Goal: Task Accomplishment & Management: Manage account settings

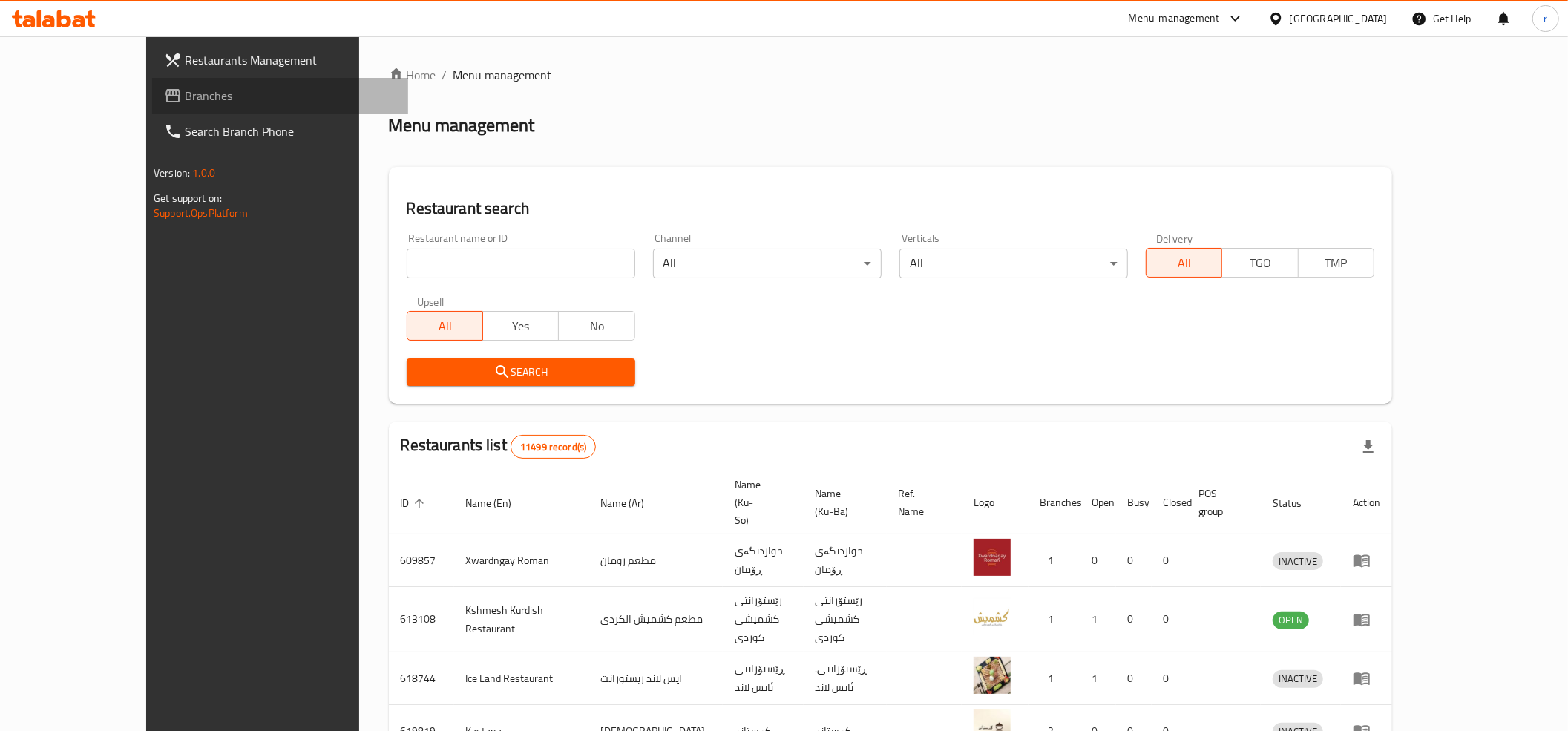
click at [185, 87] on span "Branches" at bounding box center [290, 95] width 211 height 18
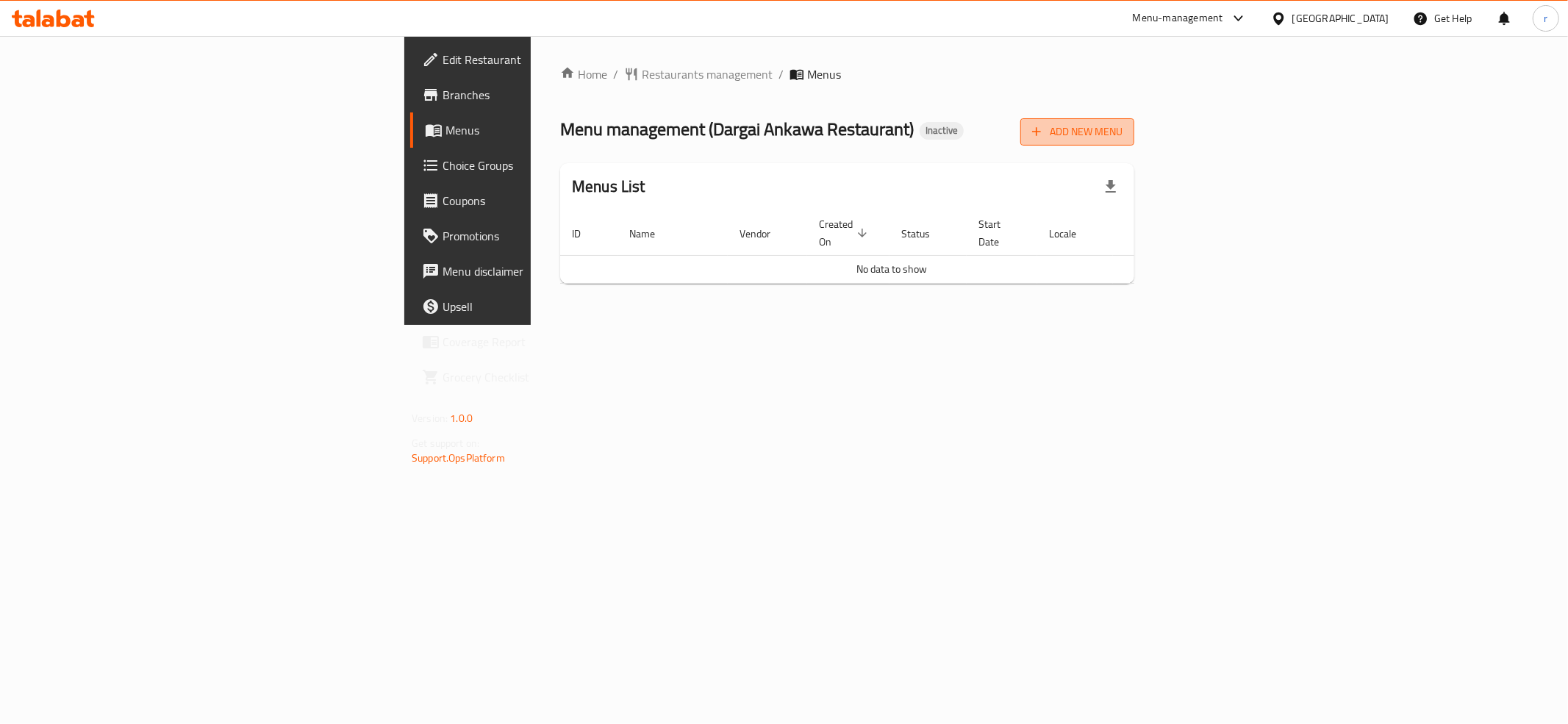
click at [1044, 139] on icon "button" at bounding box center [1036, 132] width 15 height 15
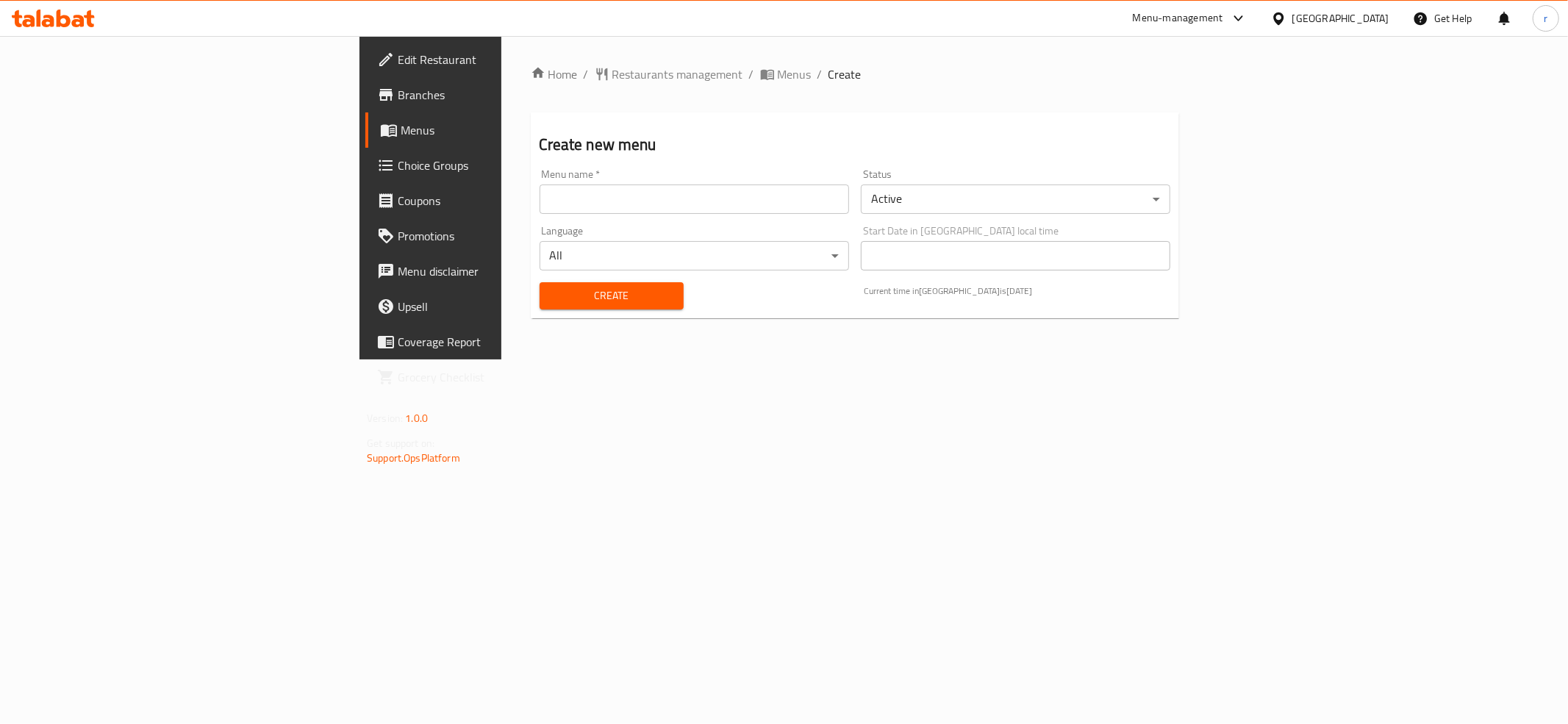
click at [540, 209] on input "text" at bounding box center [694, 198] width 309 height 29
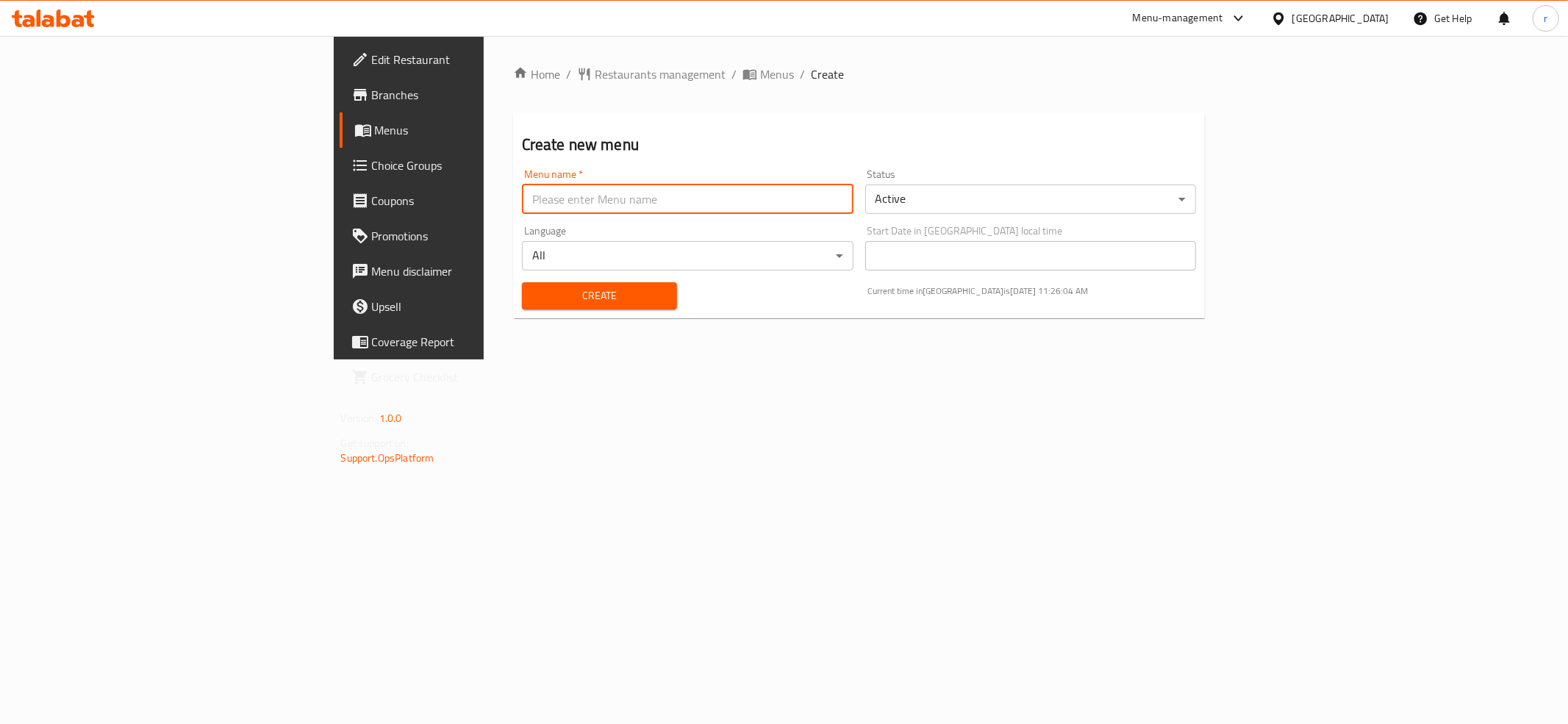
type input "[PERSON_NAME] [PERSON_NAME]"
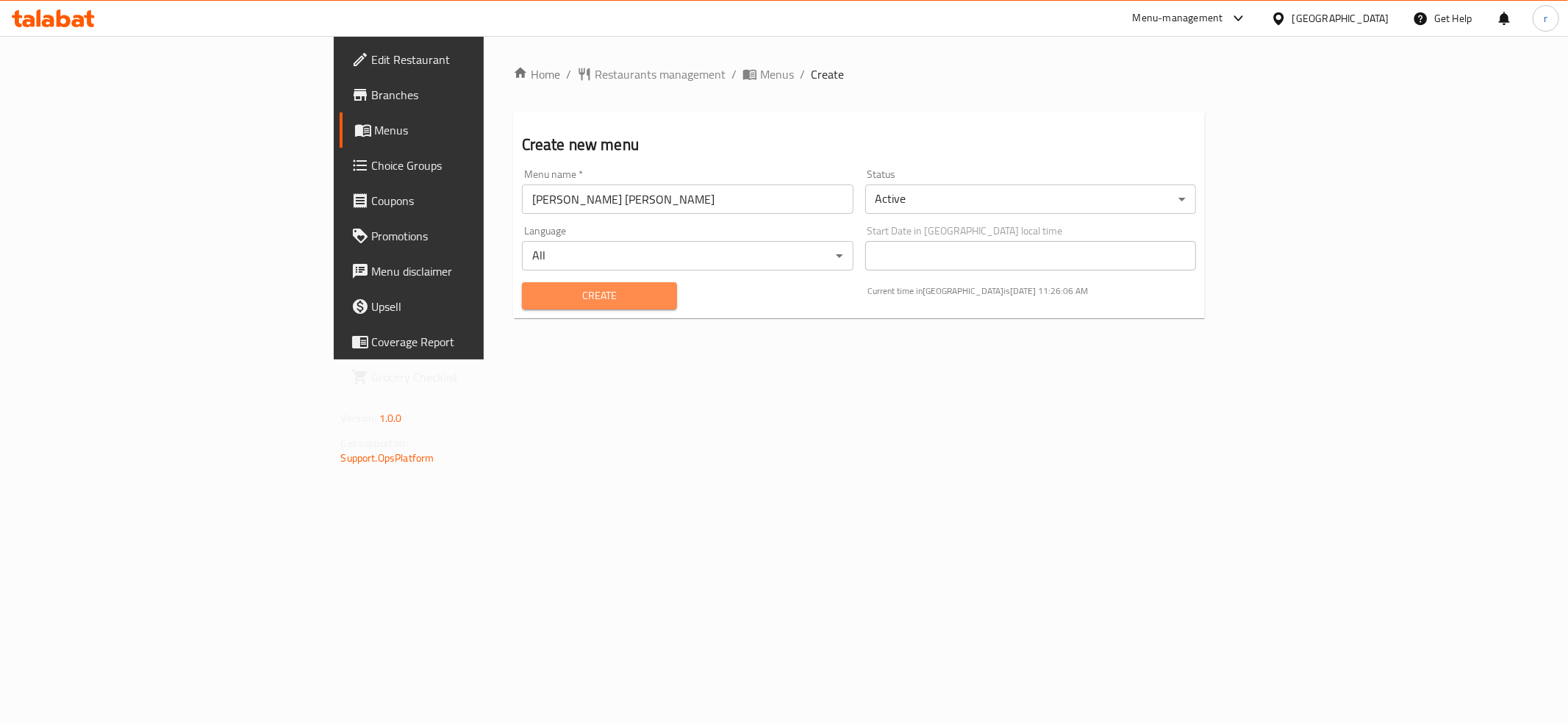
click at [534, 295] on span "Create" at bounding box center [600, 296] width 132 height 18
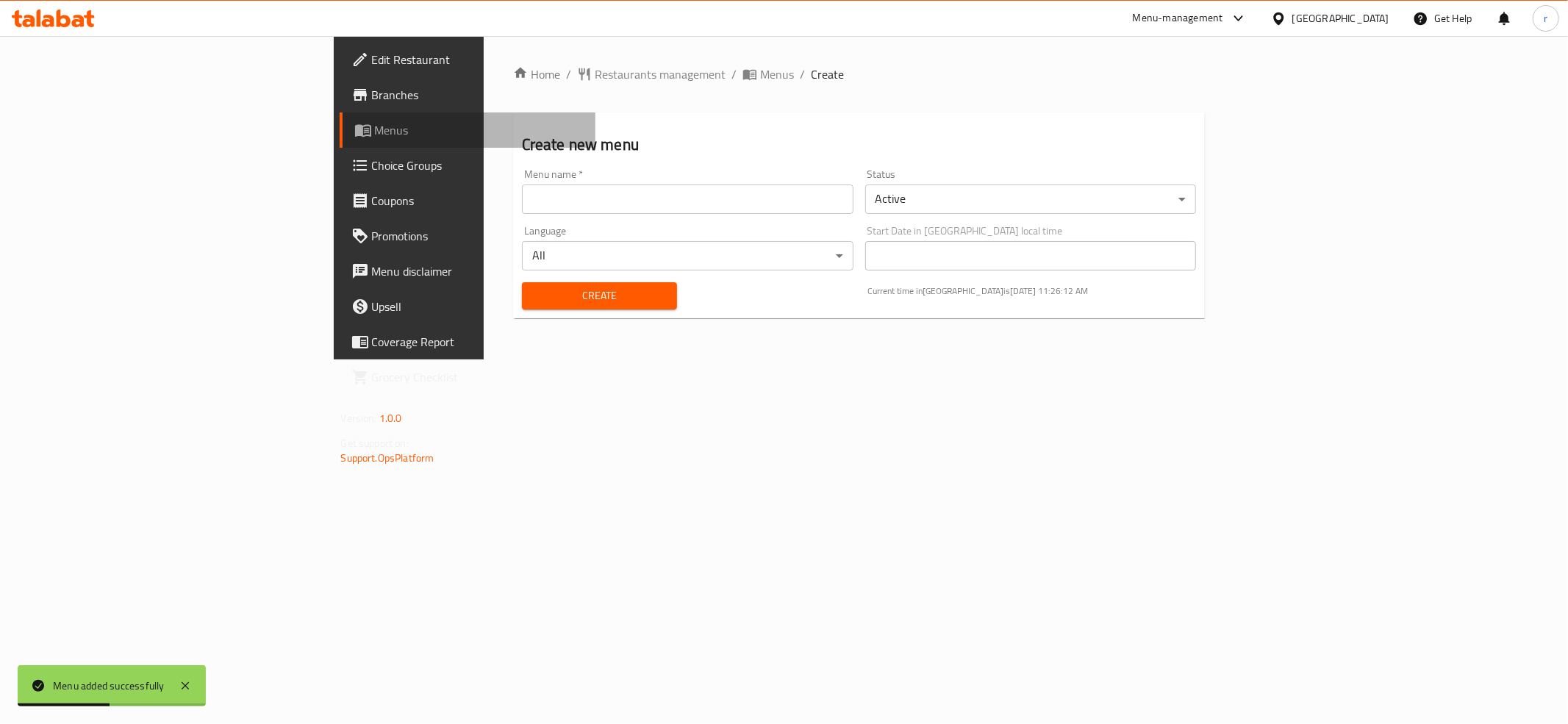
click at [375, 127] on span "Menus" at bounding box center [479, 130] width 209 height 17
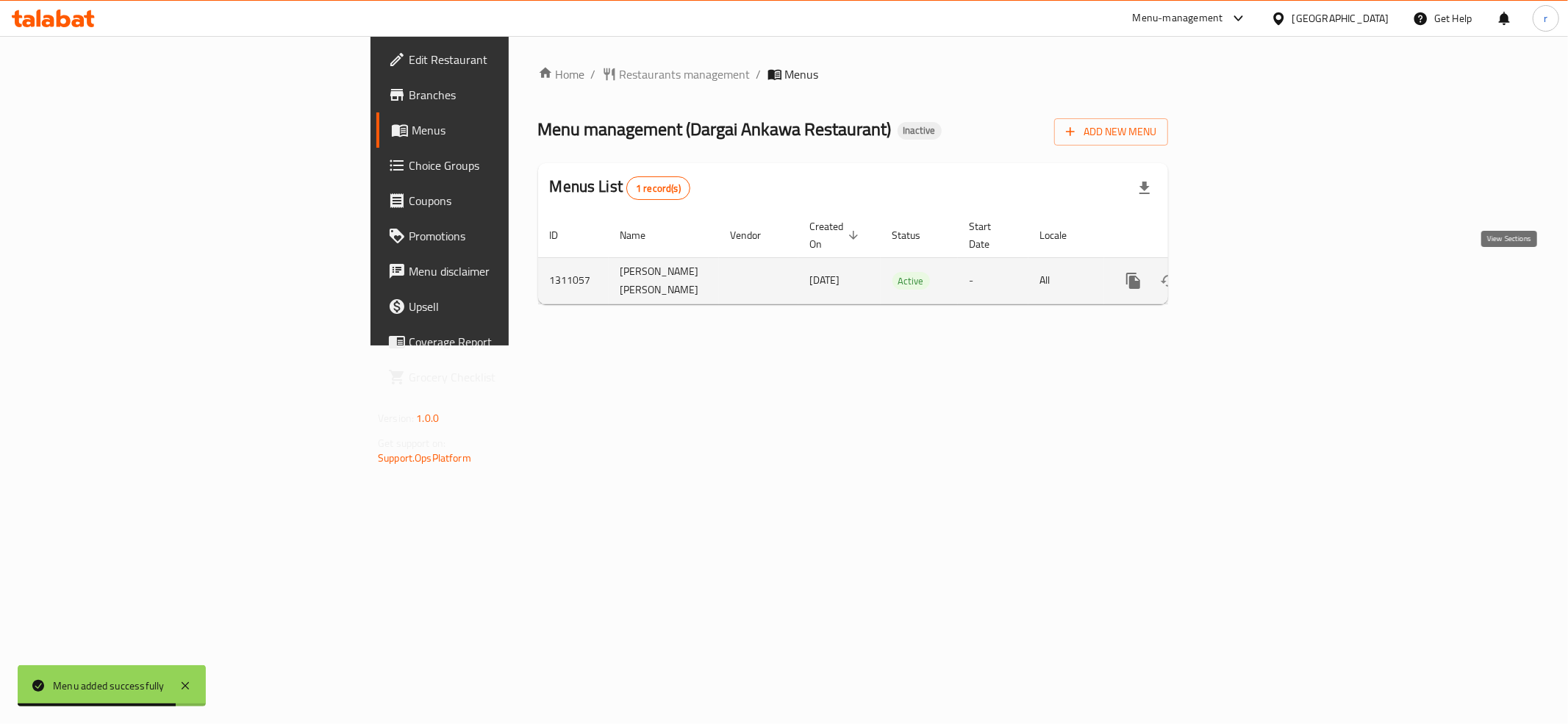
click at [1248, 277] on icon "enhanced table" at bounding box center [1239, 280] width 17 height 17
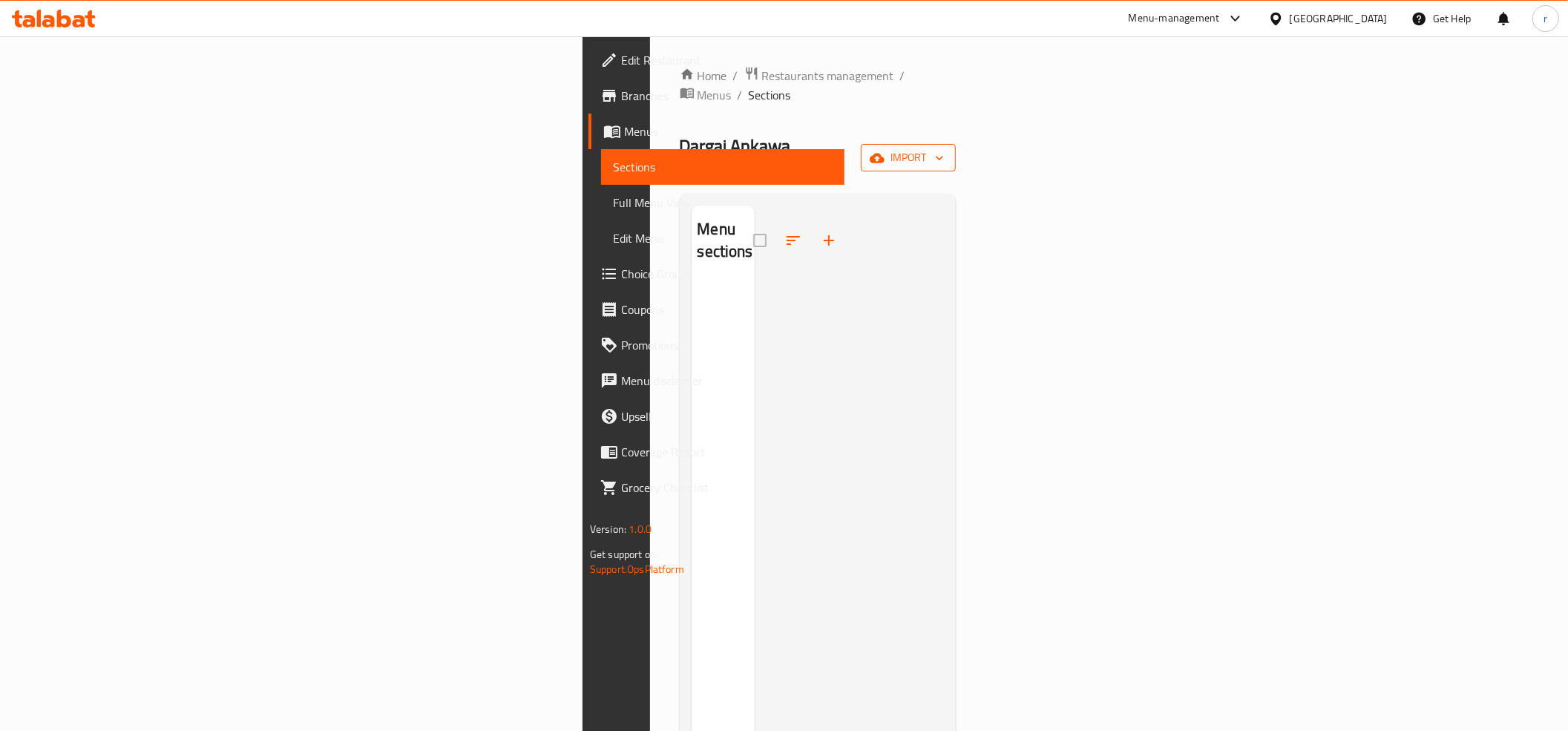
click at [956, 144] on button "import" at bounding box center [908, 157] width 95 height 28
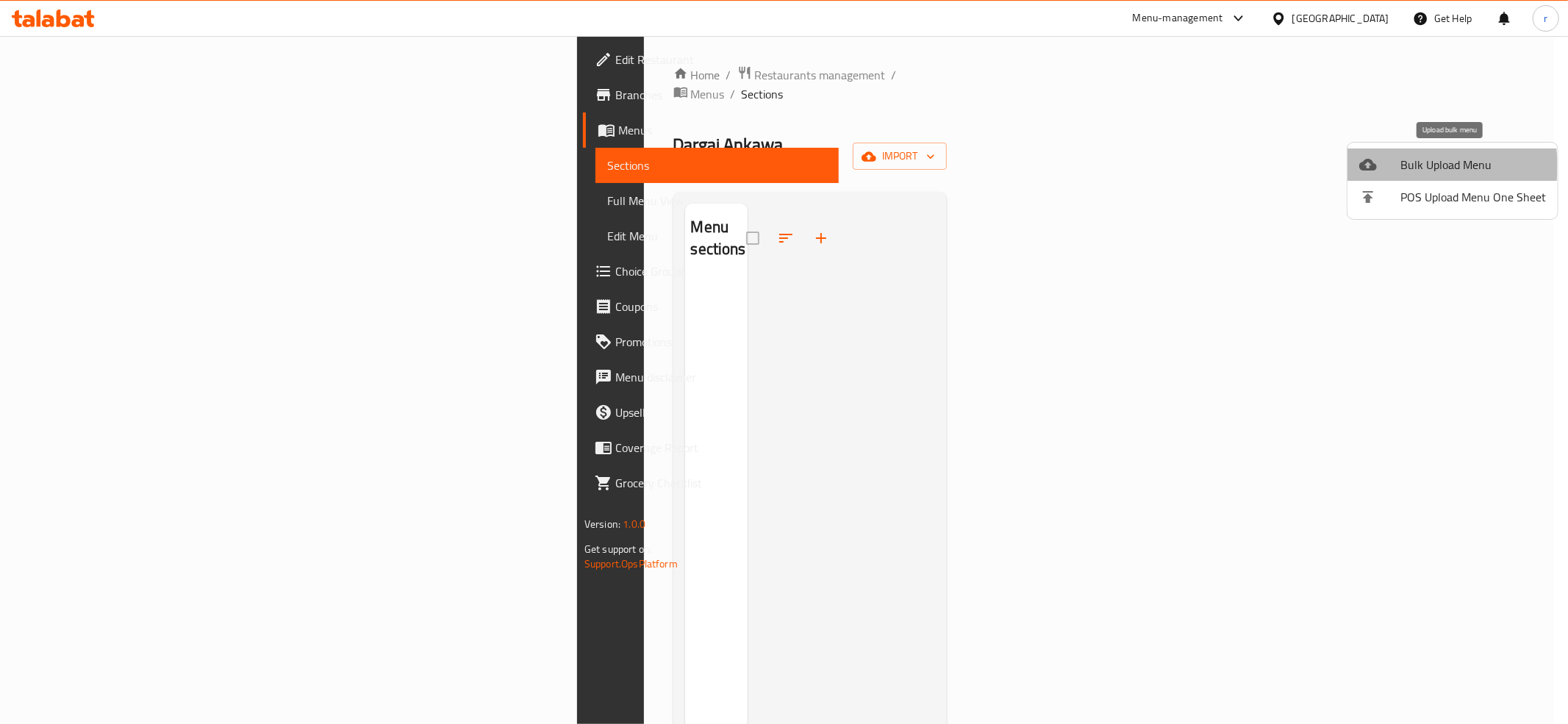
click at [1413, 166] on span "Bulk Upload Menu" at bounding box center [1473, 164] width 146 height 17
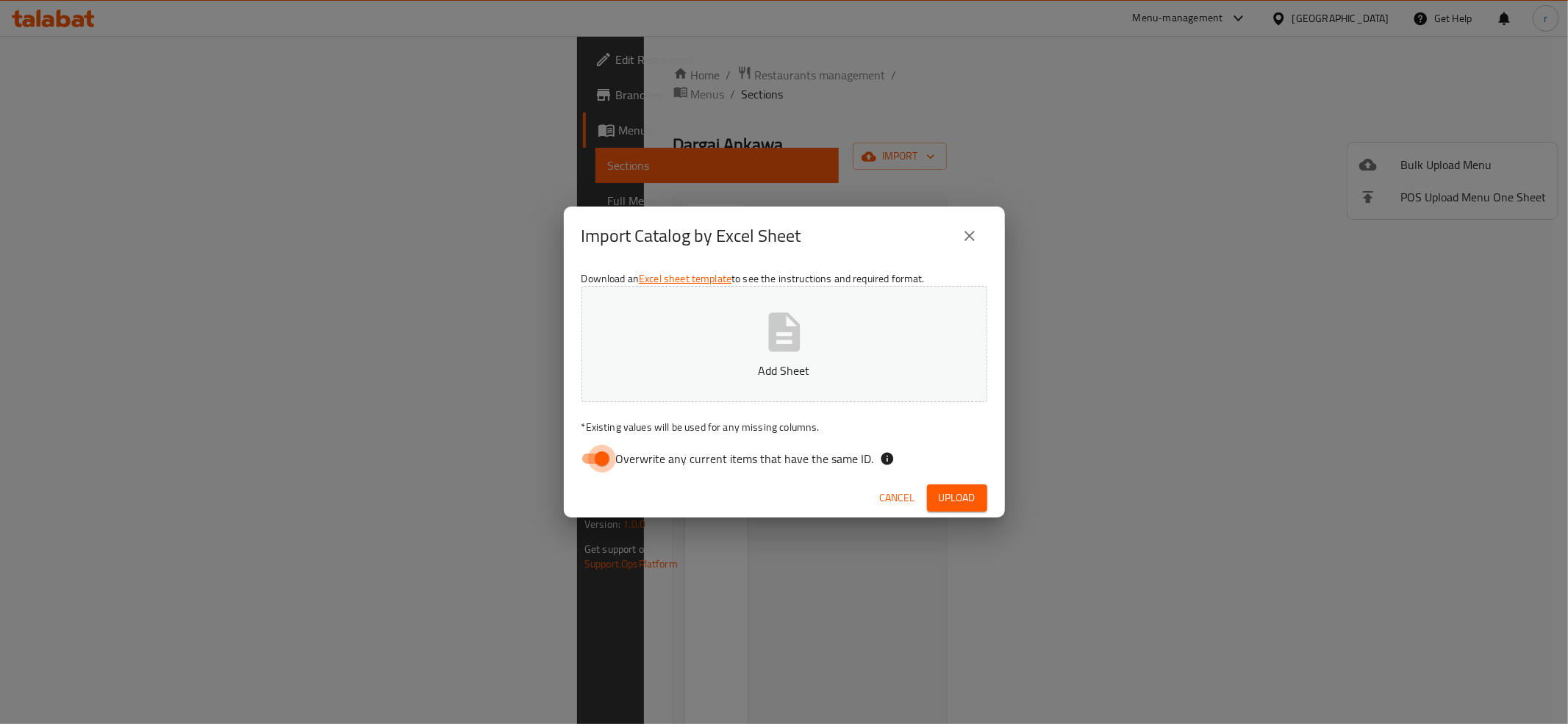
click at [596, 456] on input "Overwrite any current items that have the same ID." at bounding box center [602, 459] width 84 height 28
checkbox input "false"
click at [685, 360] on button "Add Sheet" at bounding box center [784, 343] width 406 height 116
click at [973, 497] on span "Upload" at bounding box center [957, 498] width 37 height 18
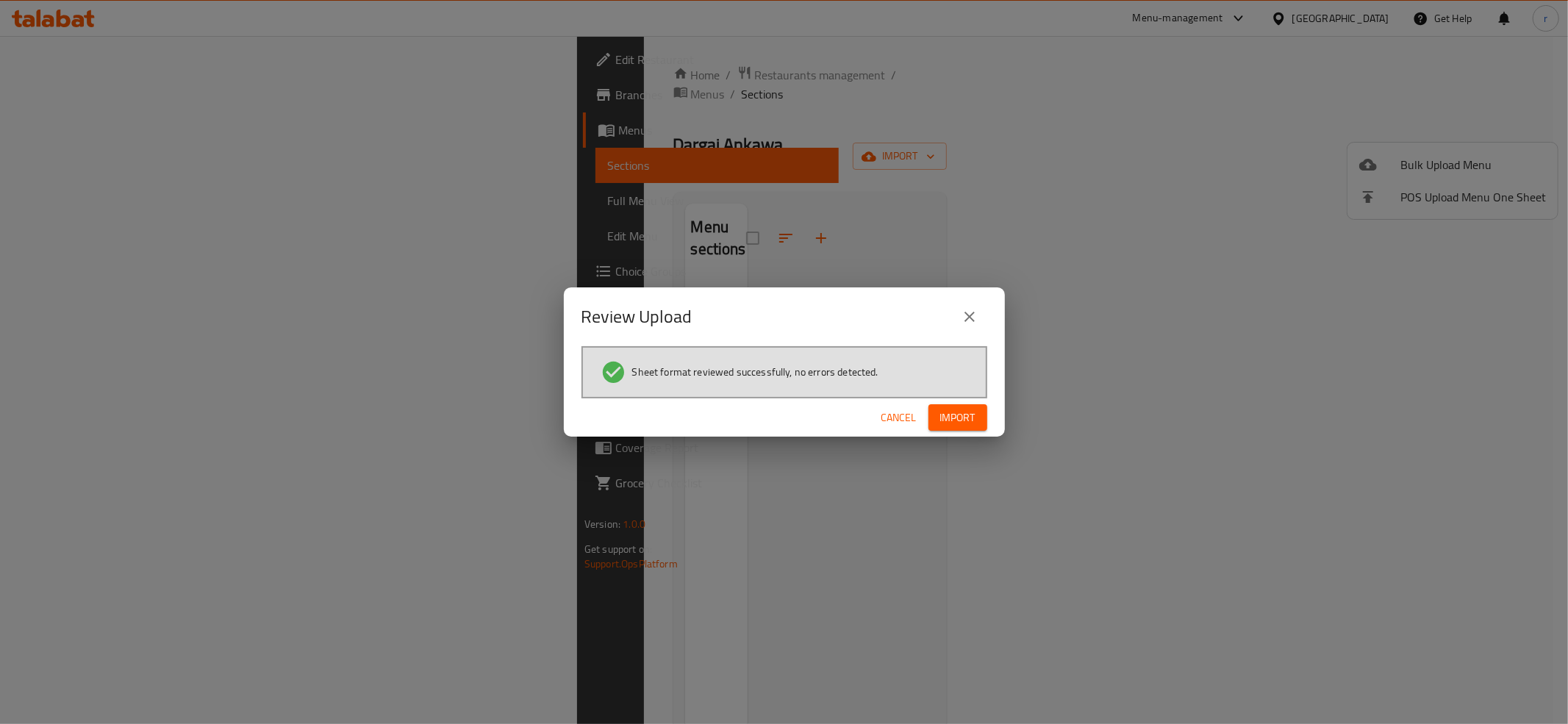
click at [962, 417] on span "Import" at bounding box center [958, 418] width 35 height 18
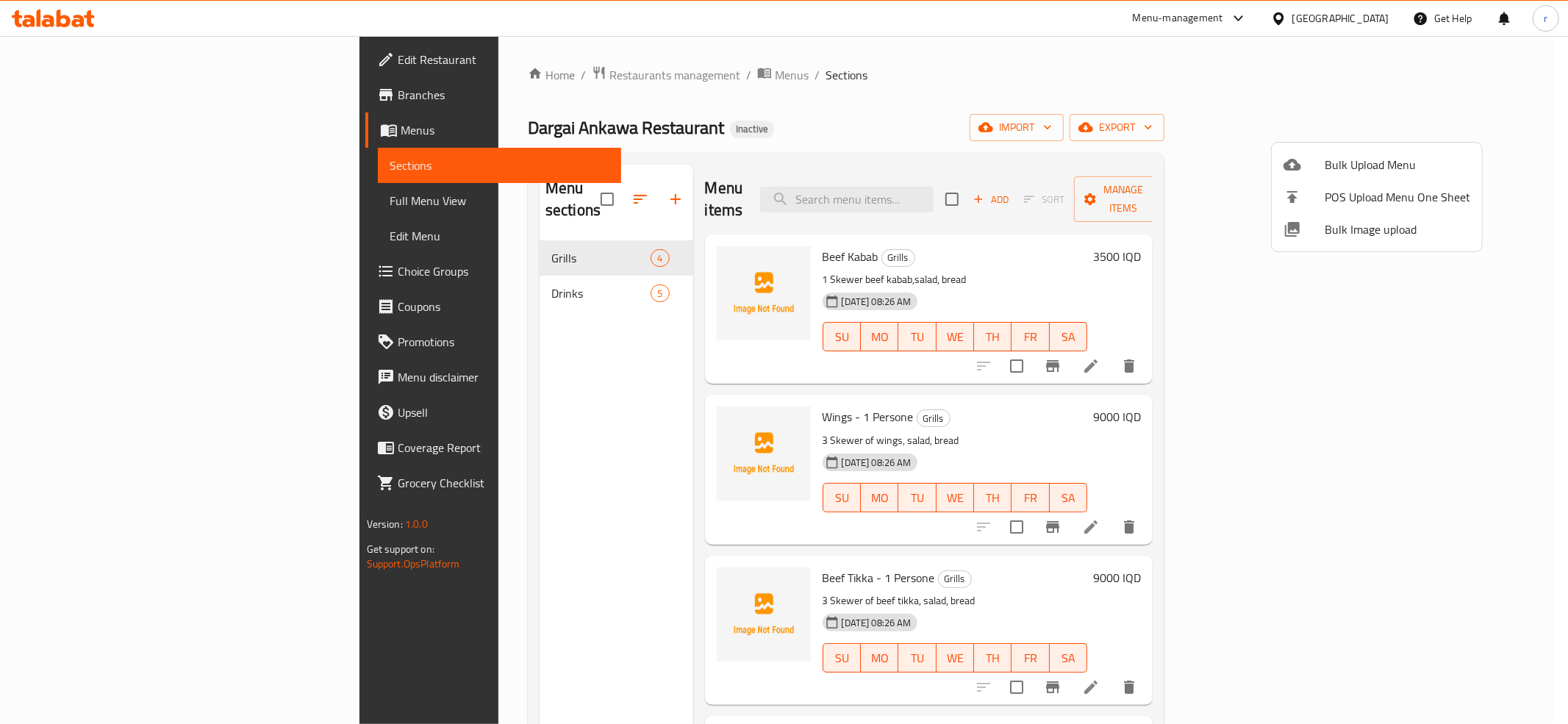
click at [647, 242] on div at bounding box center [784, 362] width 1568 height 724
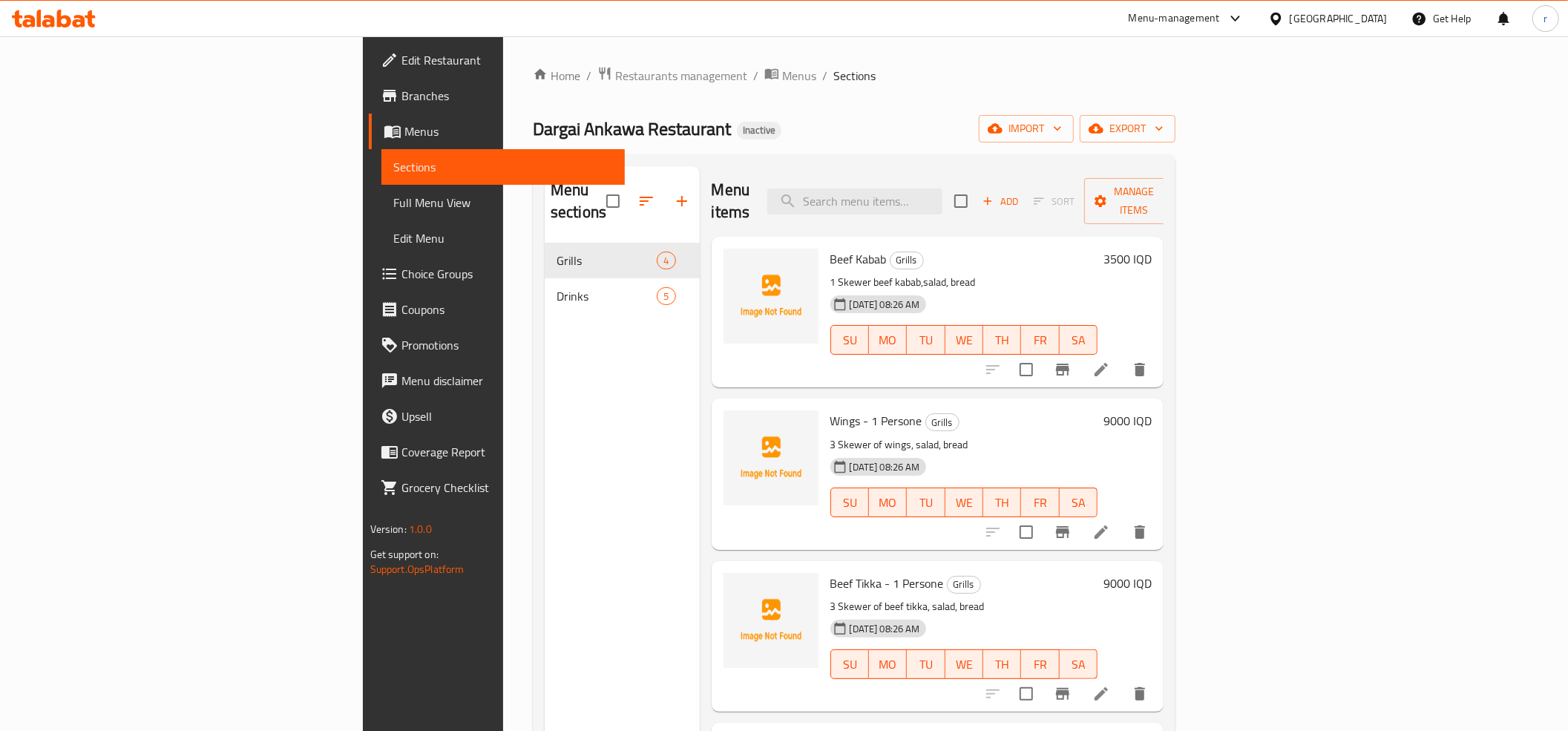
click at [830, 248] on span "Beef Kabab" at bounding box center [858, 259] width 56 height 22
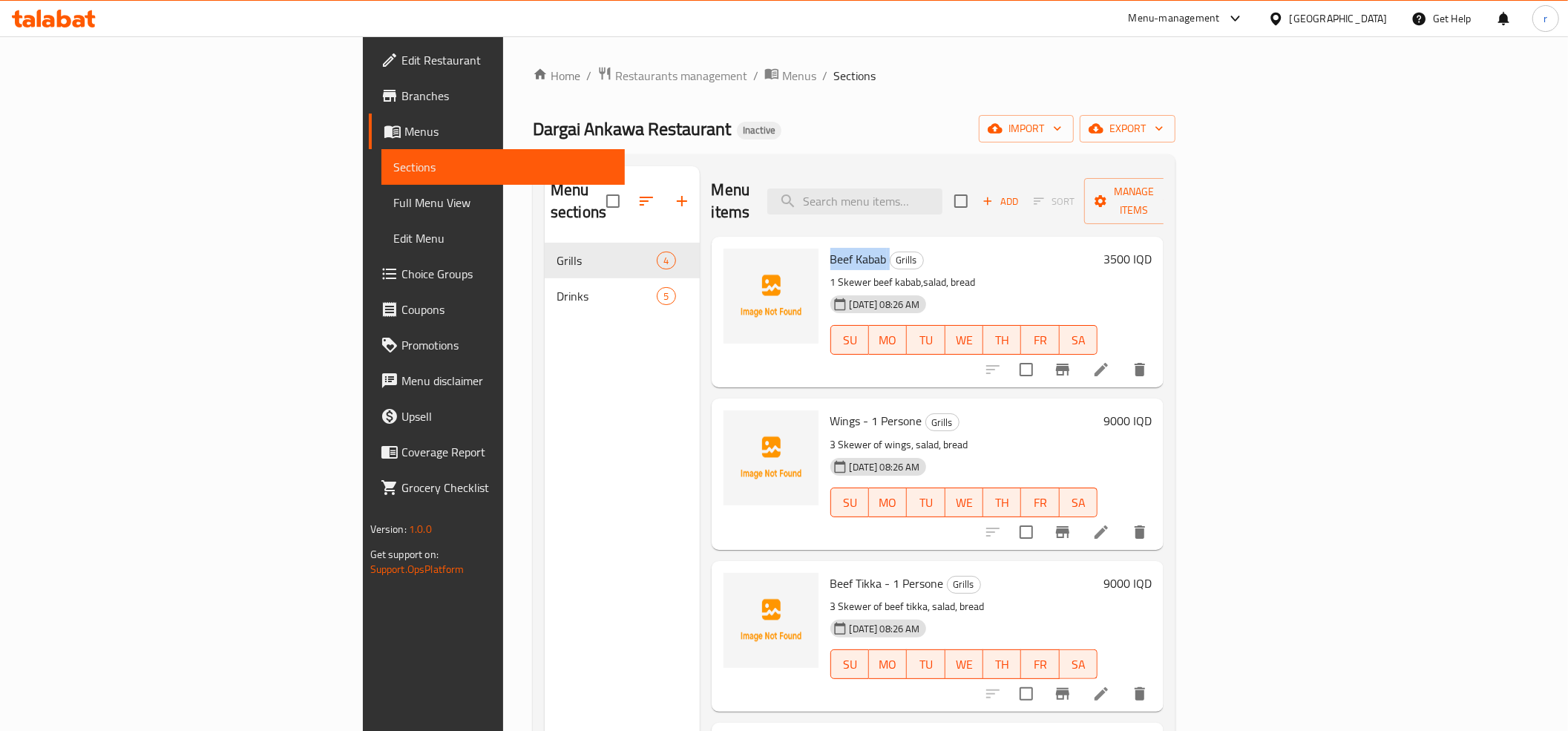
click at [830, 248] on span "Beef Kabab" at bounding box center [858, 259] width 56 height 22
copy h6 "Beef Kabab"
click at [737, 262] on icon "upload picture" at bounding box center [744, 268] width 15 height 13
click at [824, 405] on div "Wings - 1 Persone Grills 3 Skewer of wings, salad, bread [DATE] 08:26 AM SU MO …" at bounding box center [964, 474] width 280 height 139
click at [830, 410] on span "Wings - 1 Persone" at bounding box center [876, 421] width 92 height 22
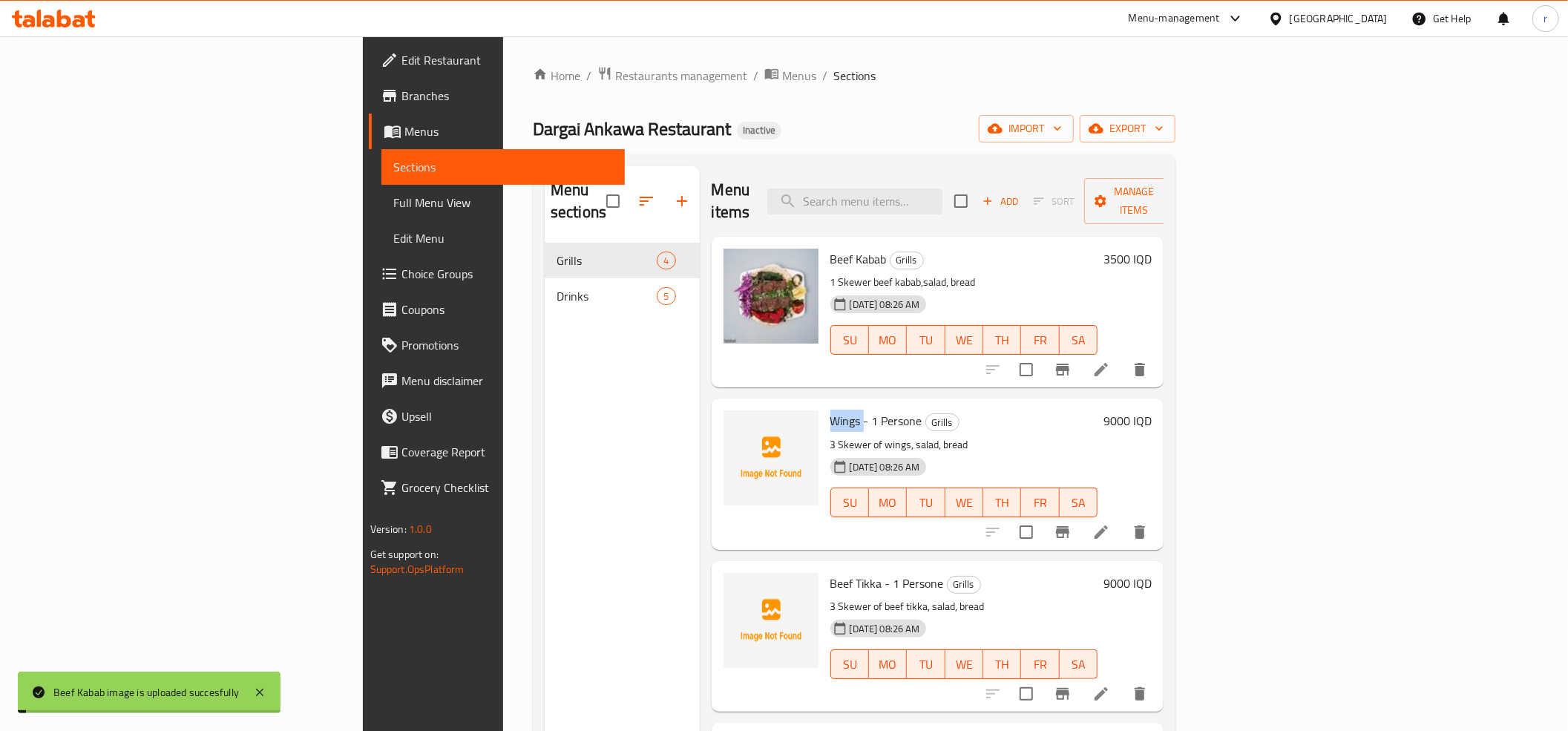
click at [830, 410] on span "Wings - 1 Persone" at bounding box center [876, 421] width 92 height 22
click at [545, 482] on div "Menu sections Grills 4 Drinks 5" at bounding box center [622, 532] width 155 height 731
click at [735, 422] on icon "upload picture" at bounding box center [744, 431] width 18 height 18
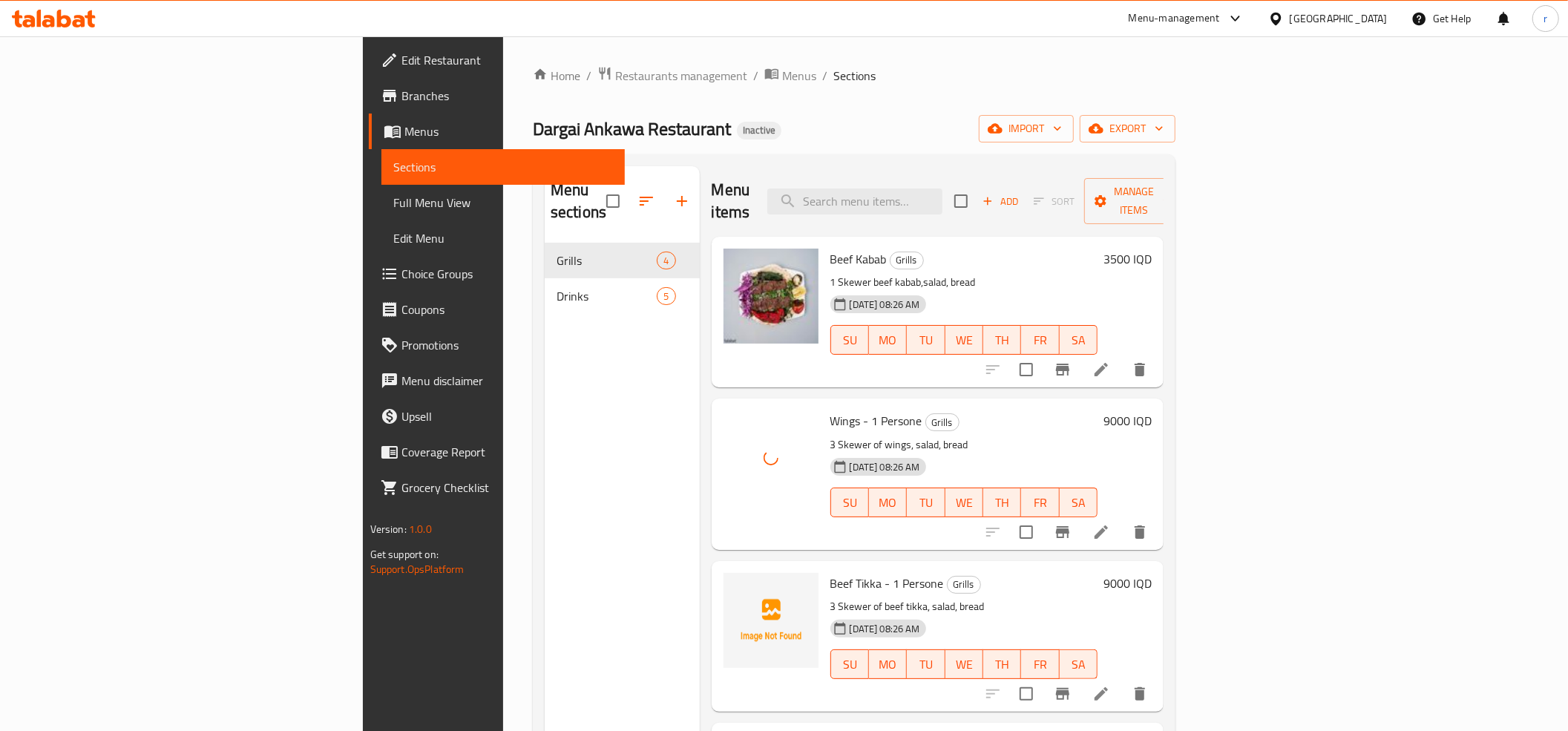
scroll to position [165, 0]
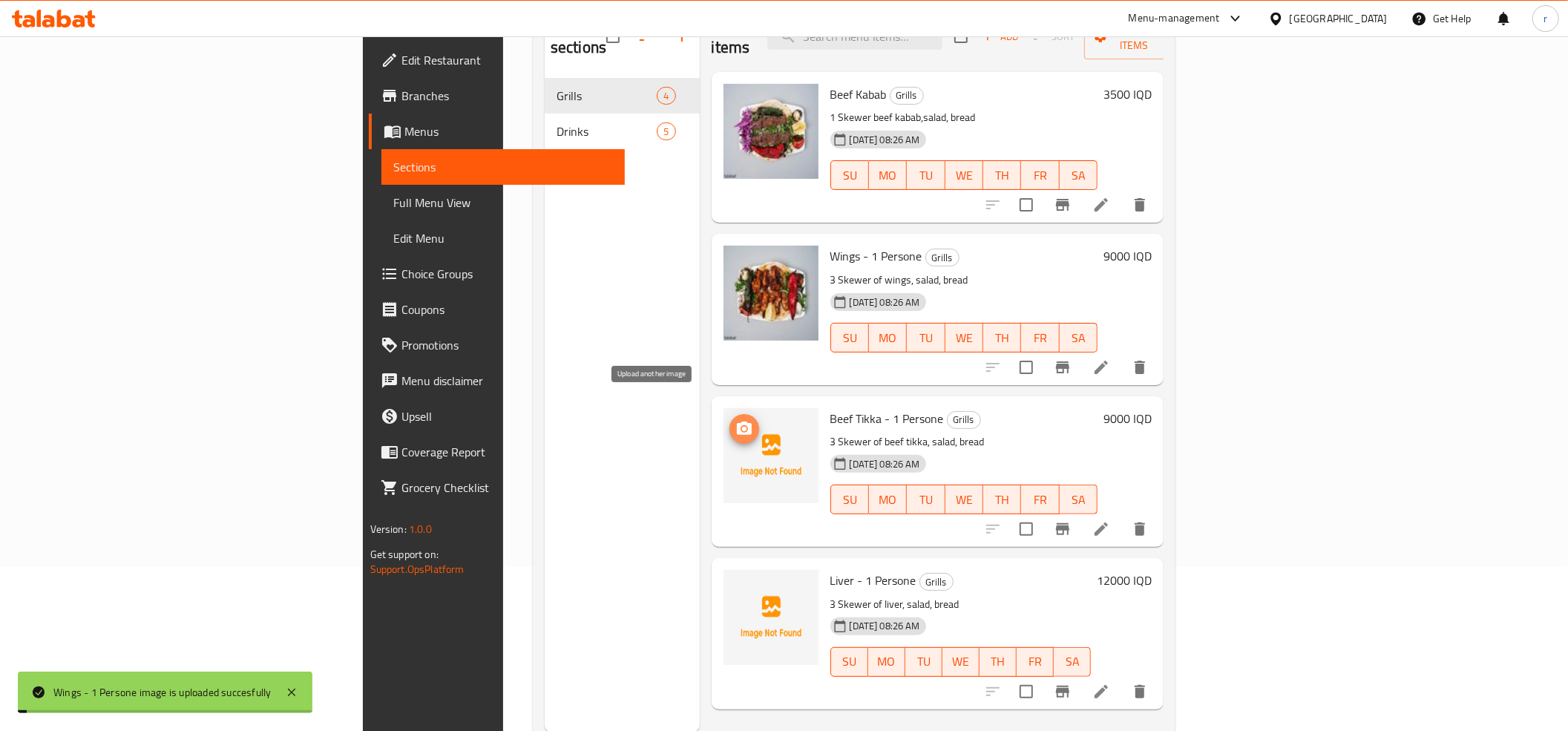
click at [737, 421] on icon "upload picture" at bounding box center [744, 428] width 15 height 13
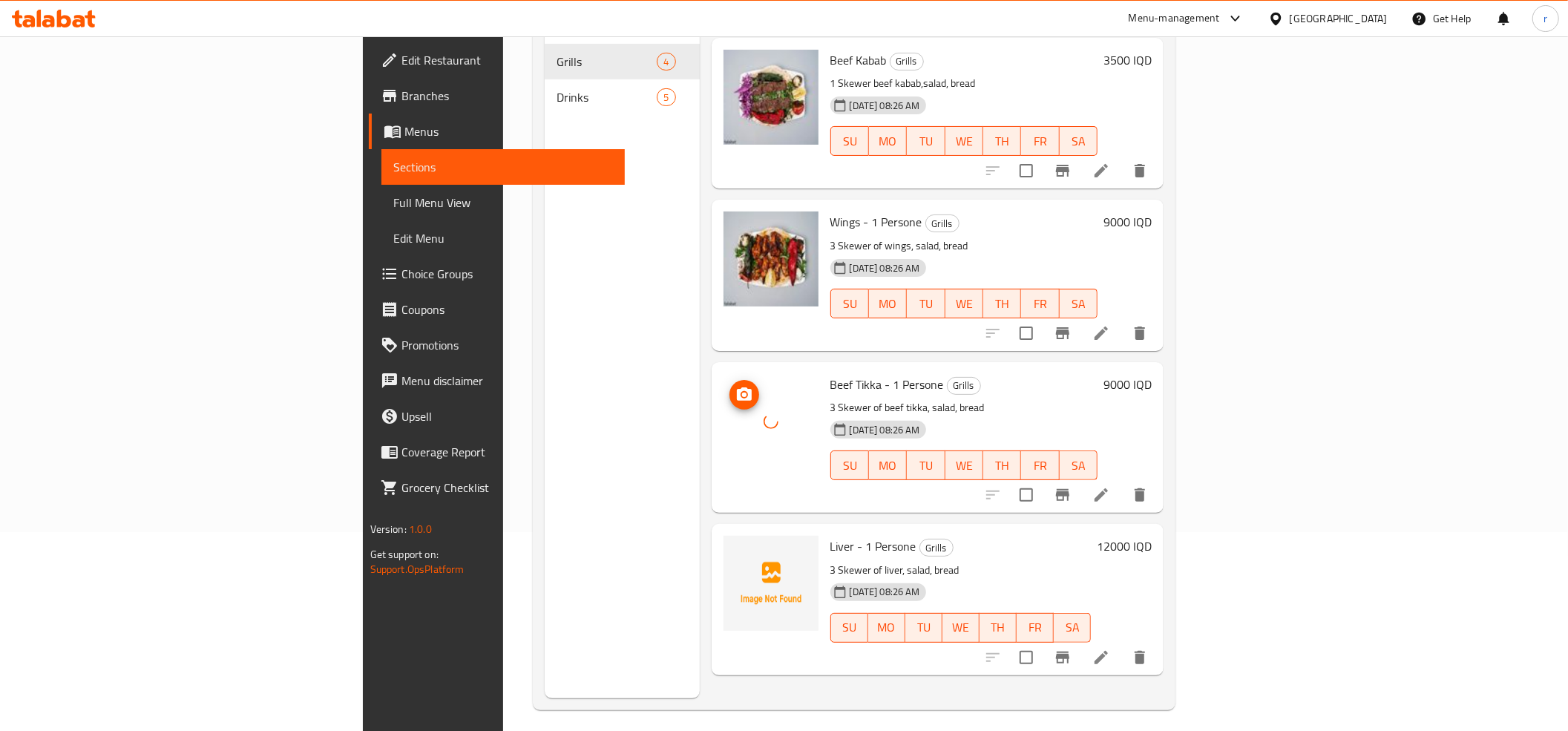
scroll to position [209, 0]
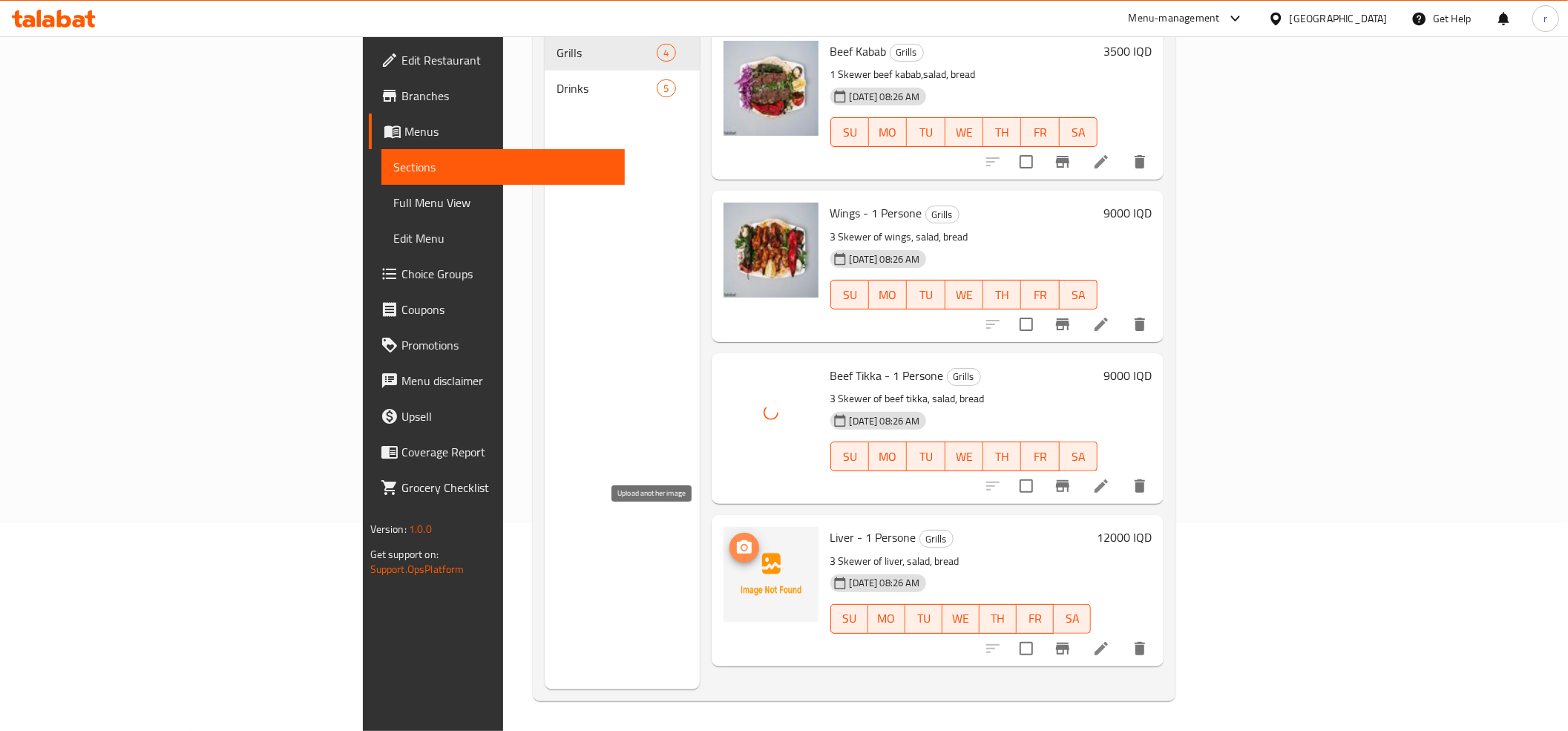
click at [737, 540] on icon "upload picture" at bounding box center [744, 547] width 15 height 13
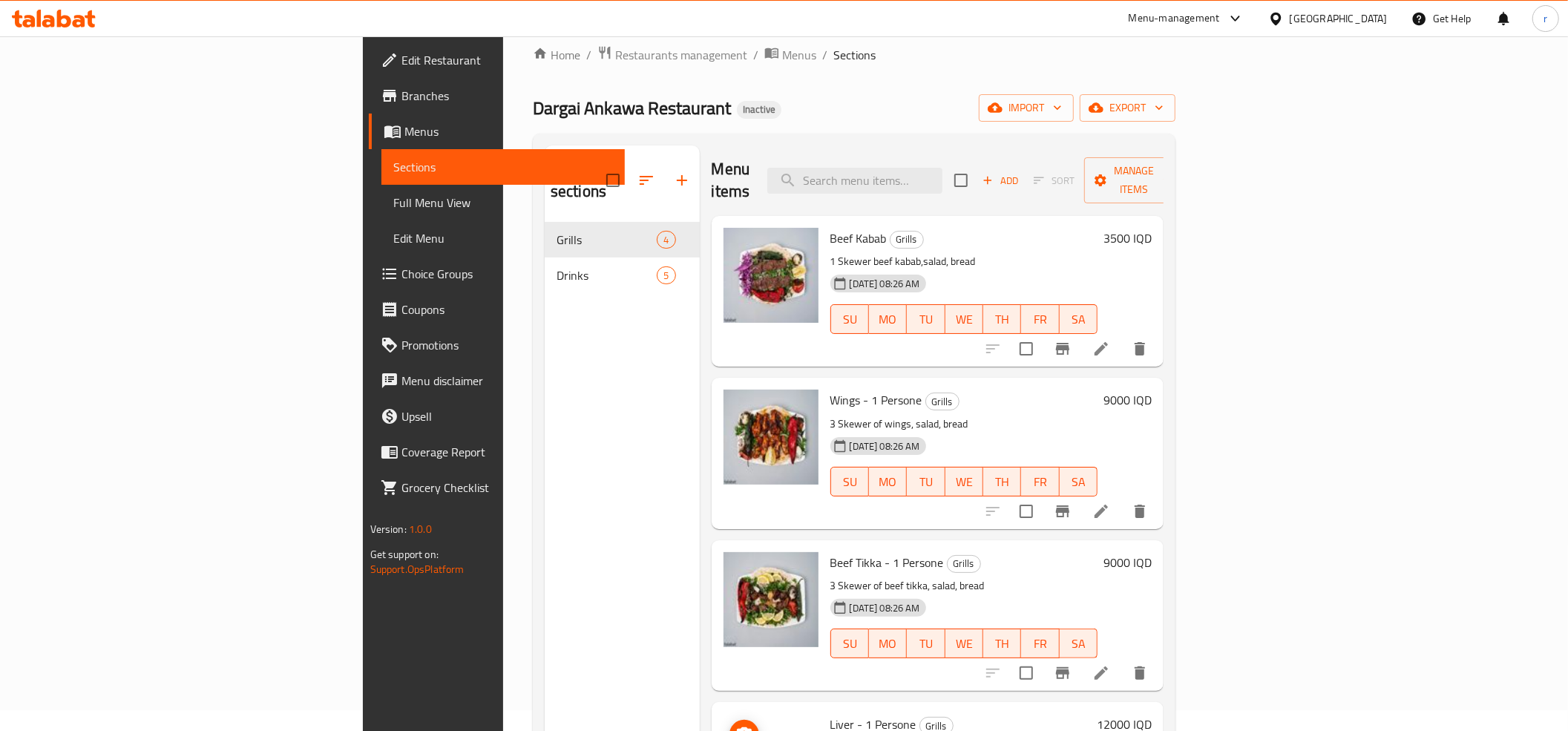
scroll to position [0, 0]
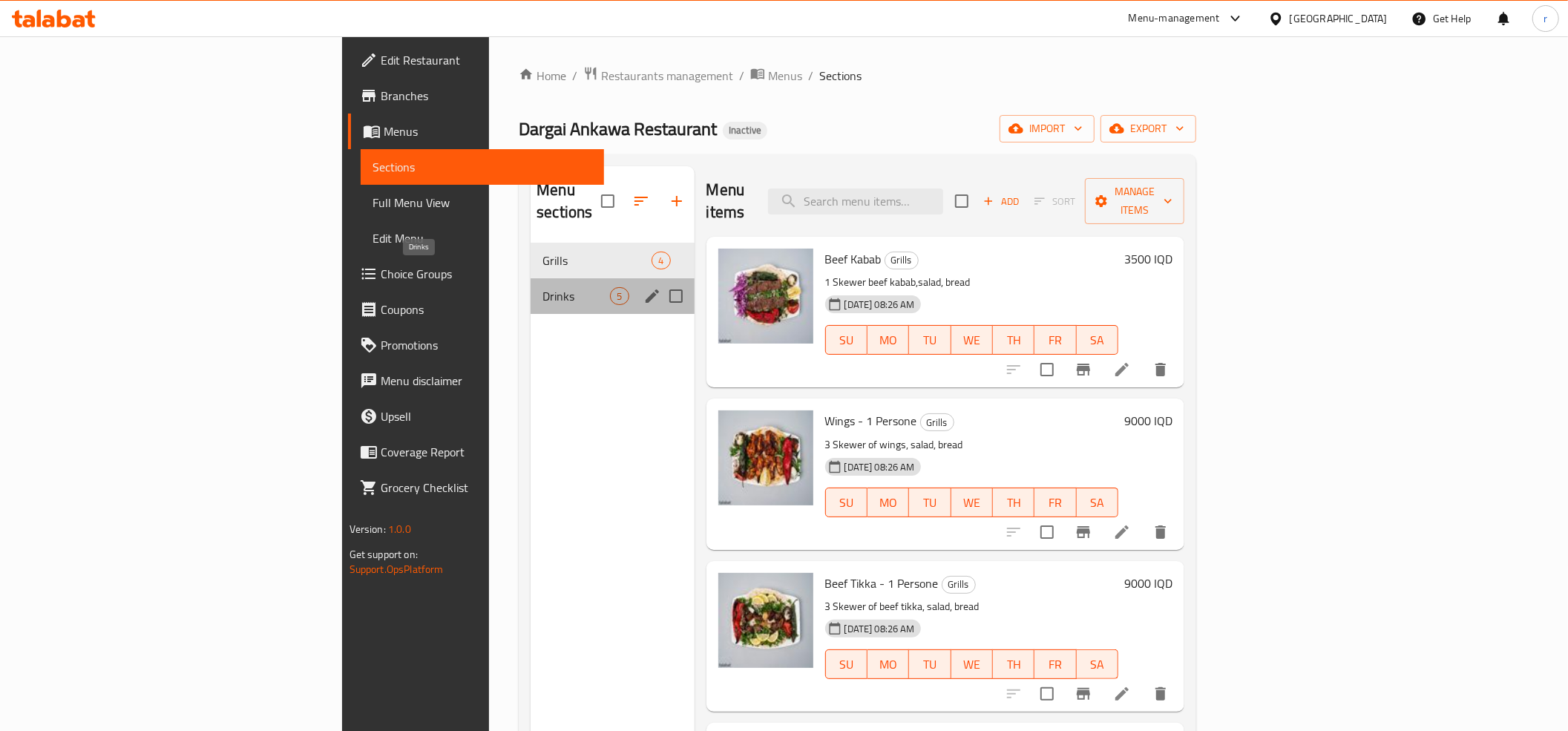
click at [543, 287] on span "Drinks" at bounding box center [576, 295] width 67 height 18
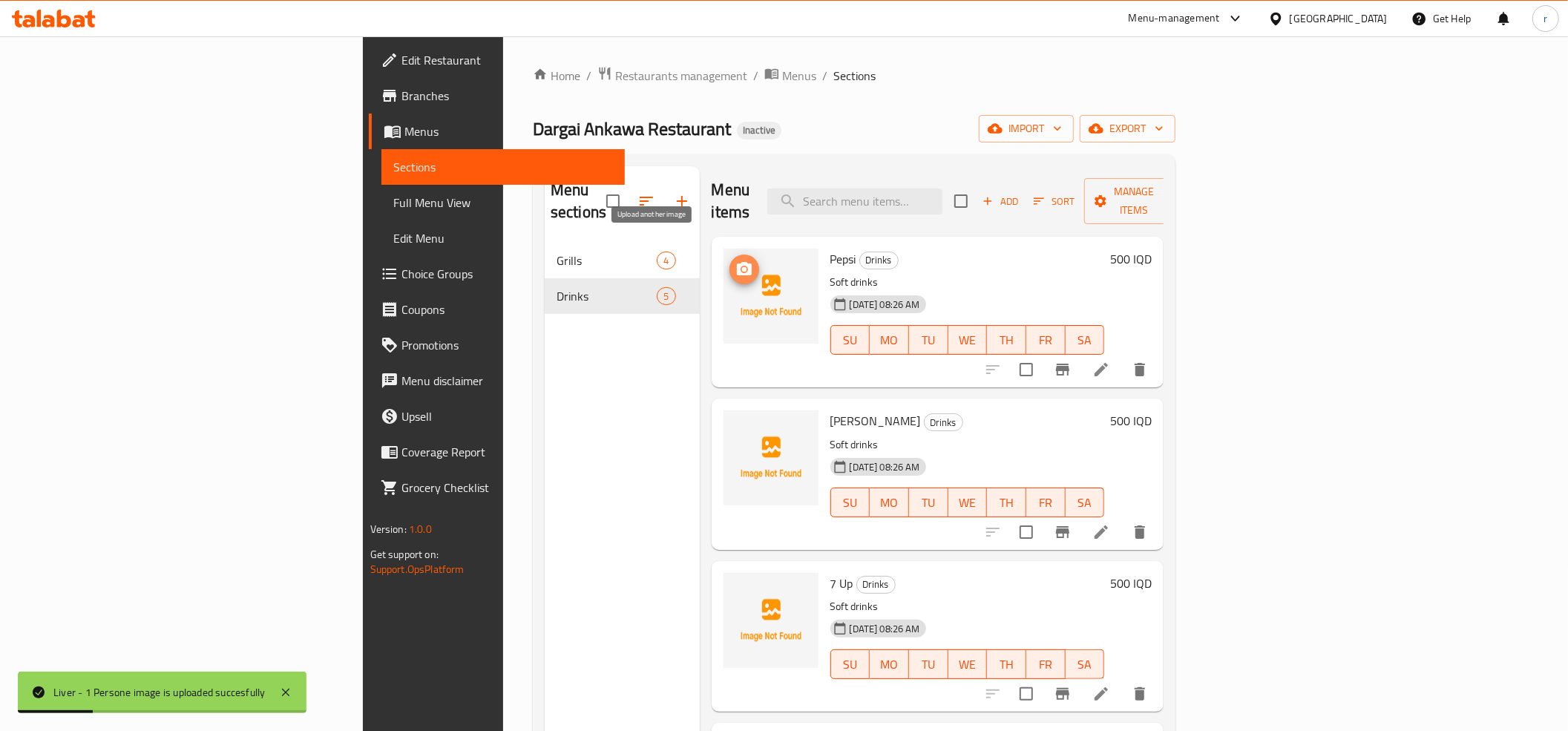
click at [735, 261] on icon "upload picture" at bounding box center [744, 269] width 18 height 18
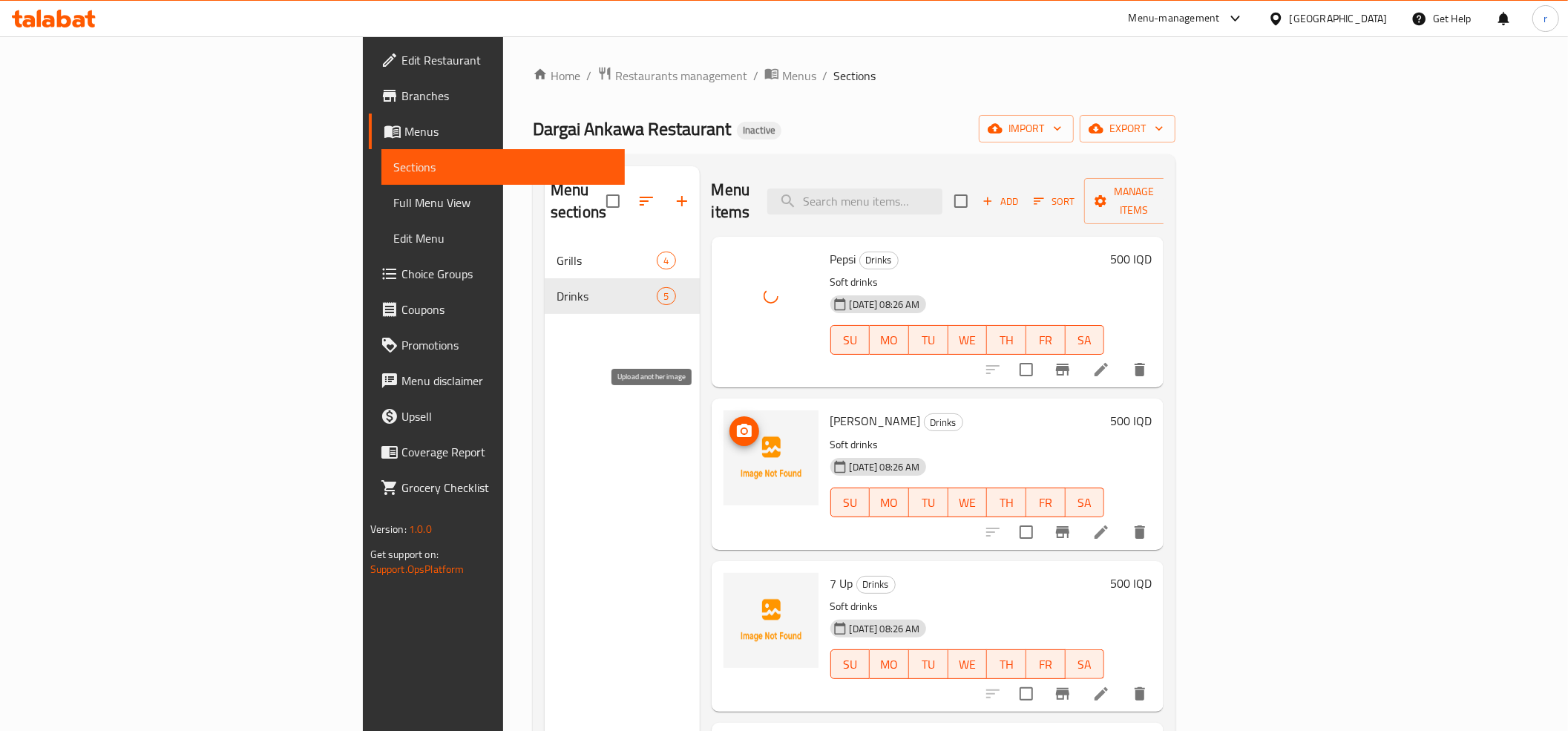
click at [737, 424] on icon "upload picture" at bounding box center [744, 431] width 15 height 13
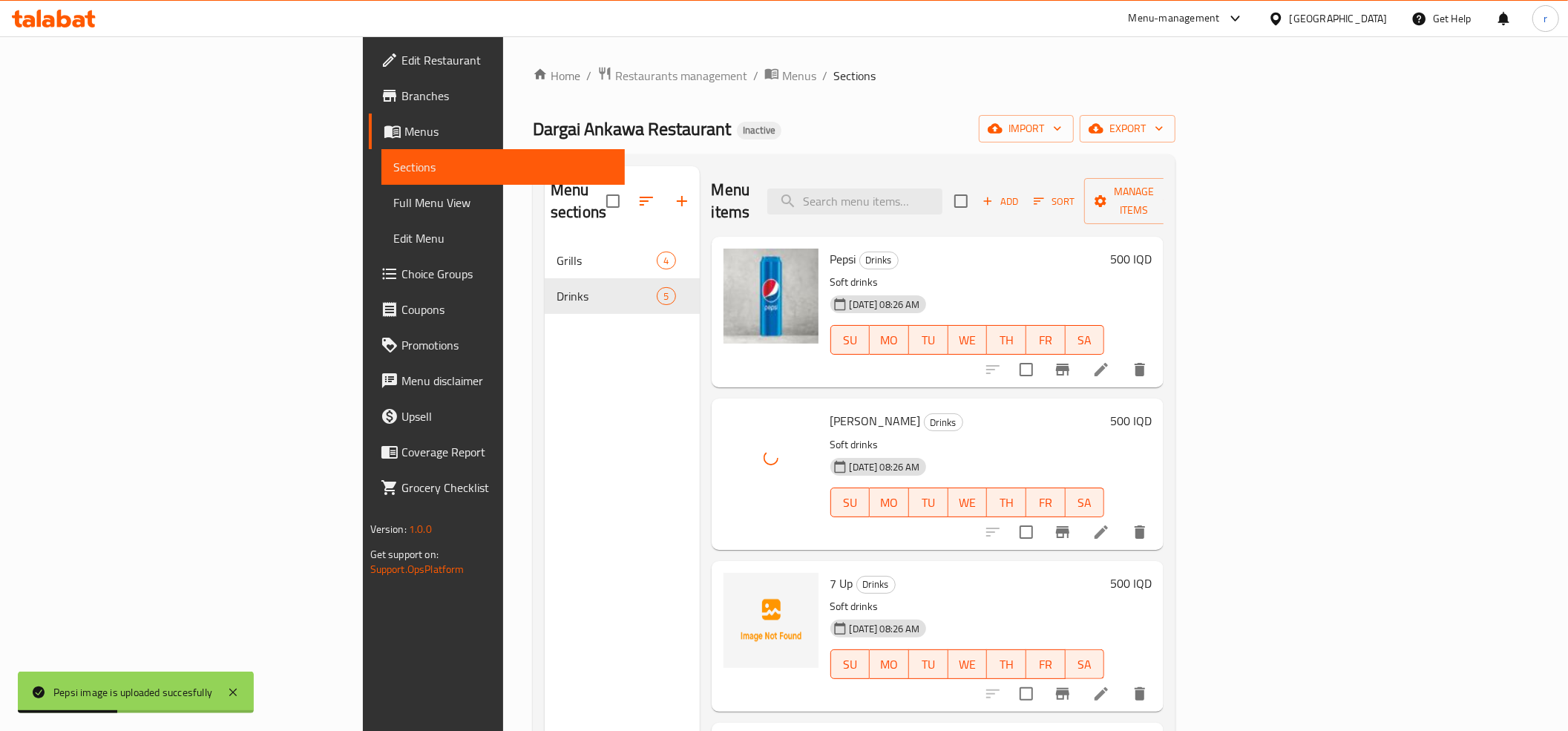
scroll to position [93, 0]
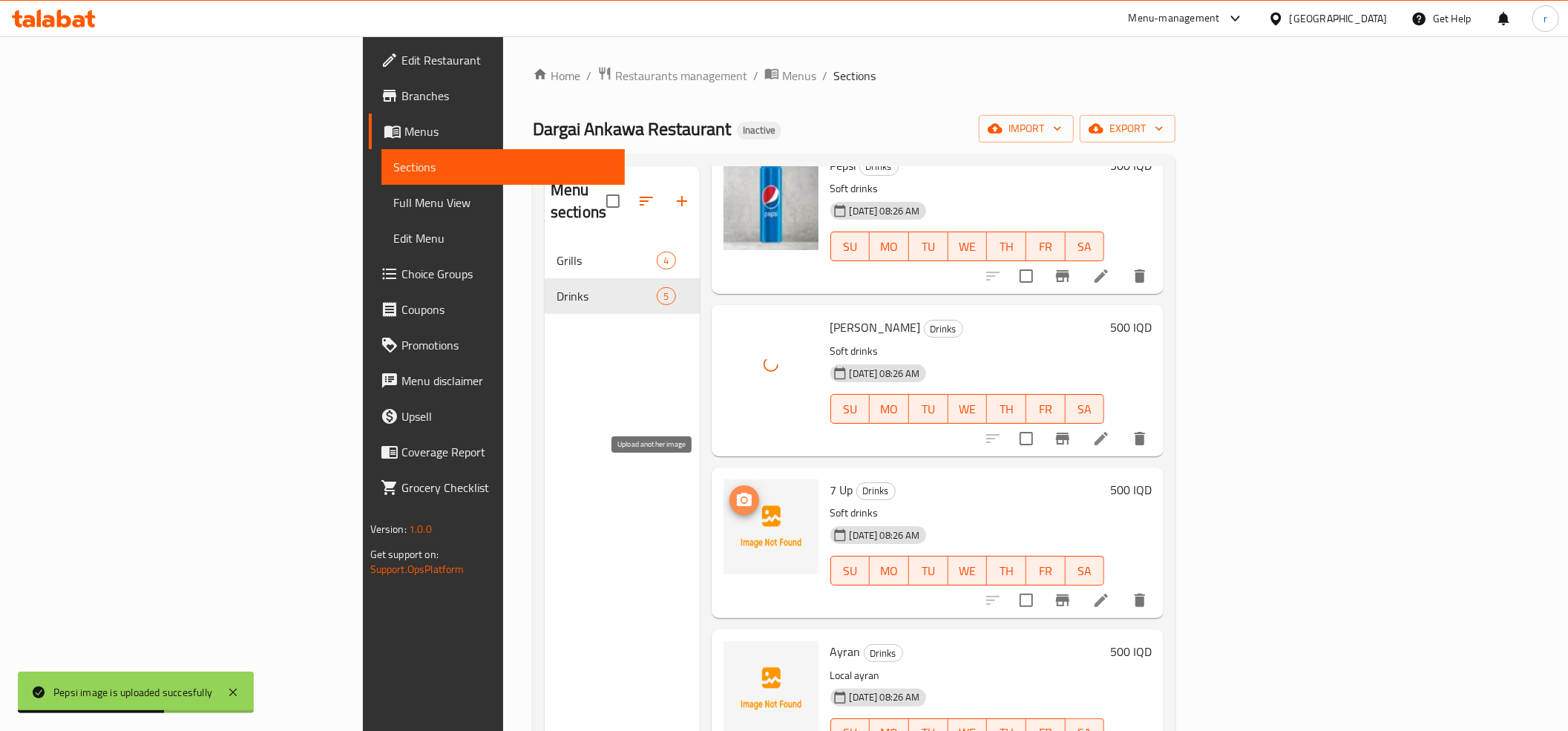
click at [729, 485] on button "upload picture" at bounding box center [744, 500] width 29 height 29
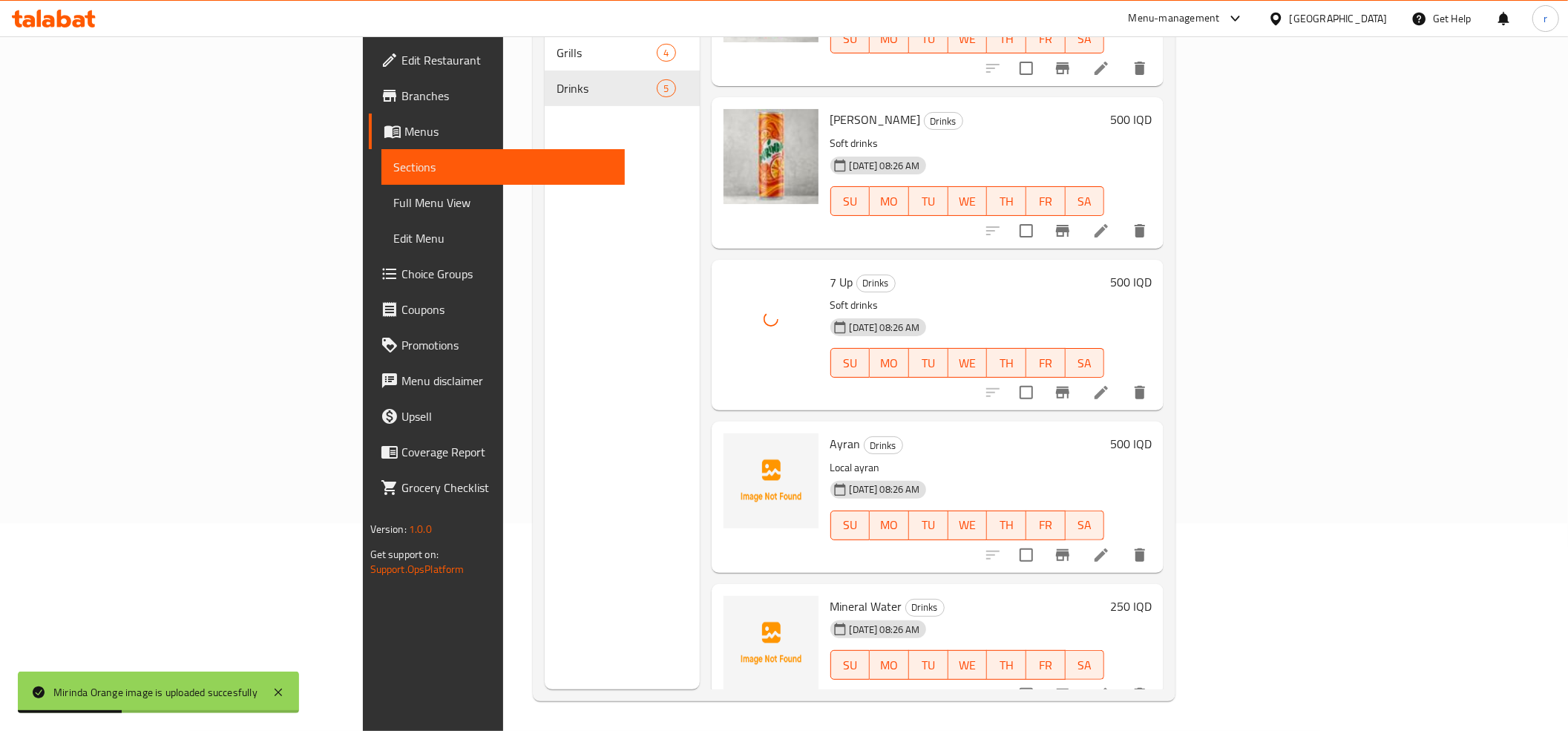
scroll to position [209, 0]
click at [737, 447] on icon "upload picture" at bounding box center [744, 453] width 15 height 13
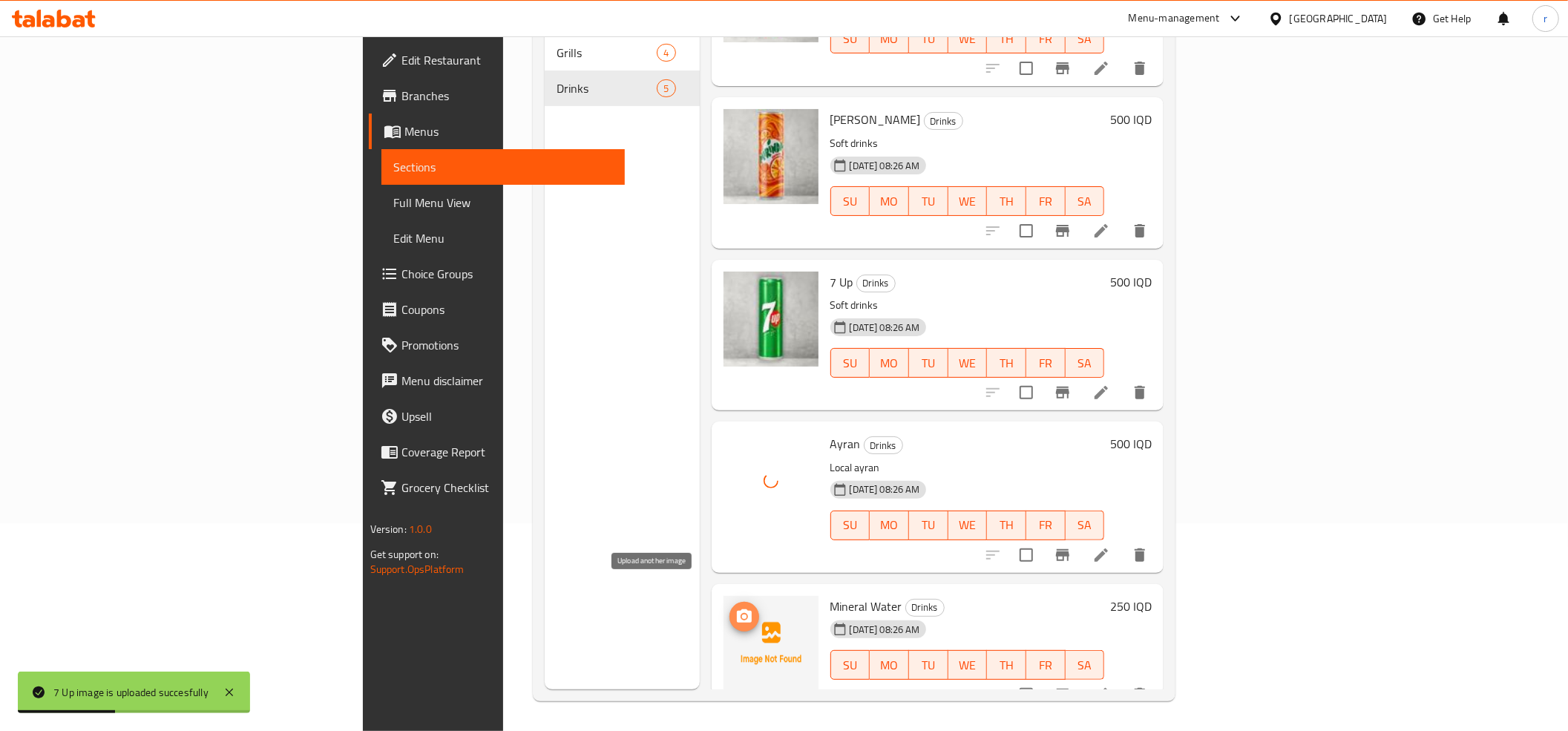
click at [735, 608] on icon "upload picture" at bounding box center [744, 617] width 18 height 18
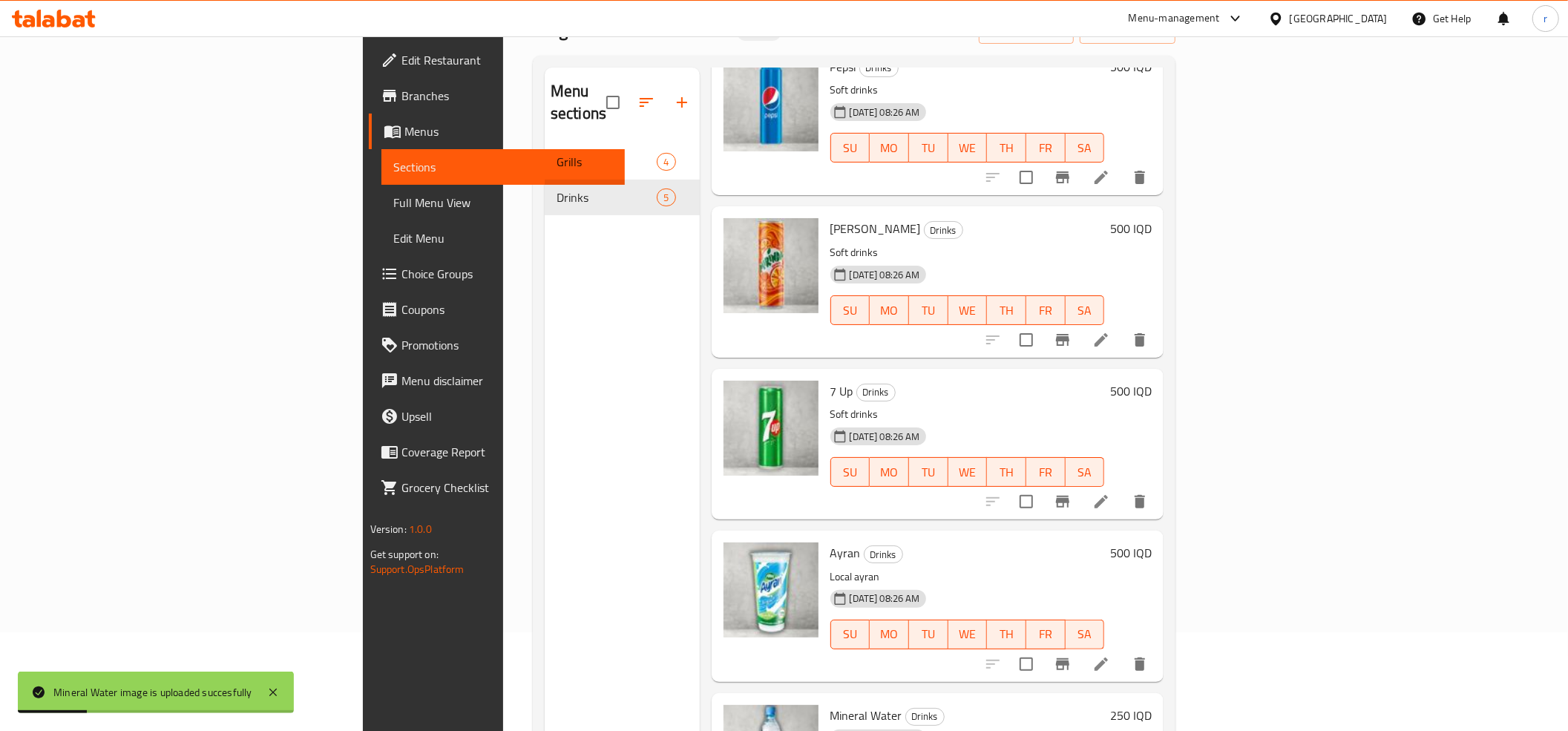
scroll to position [0, 0]
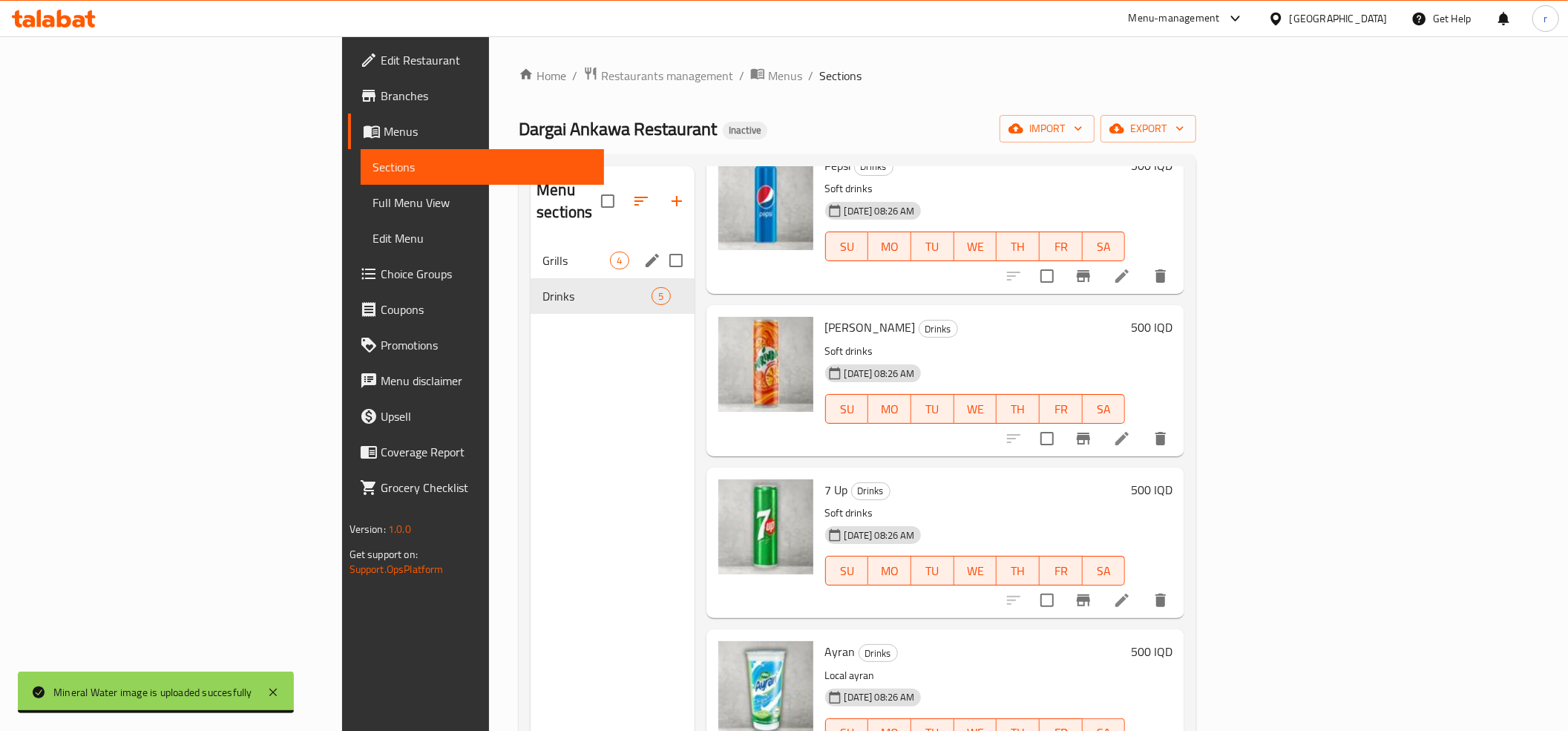
click at [543, 252] on span "Grills" at bounding box center [576, 260] width 67 height 18
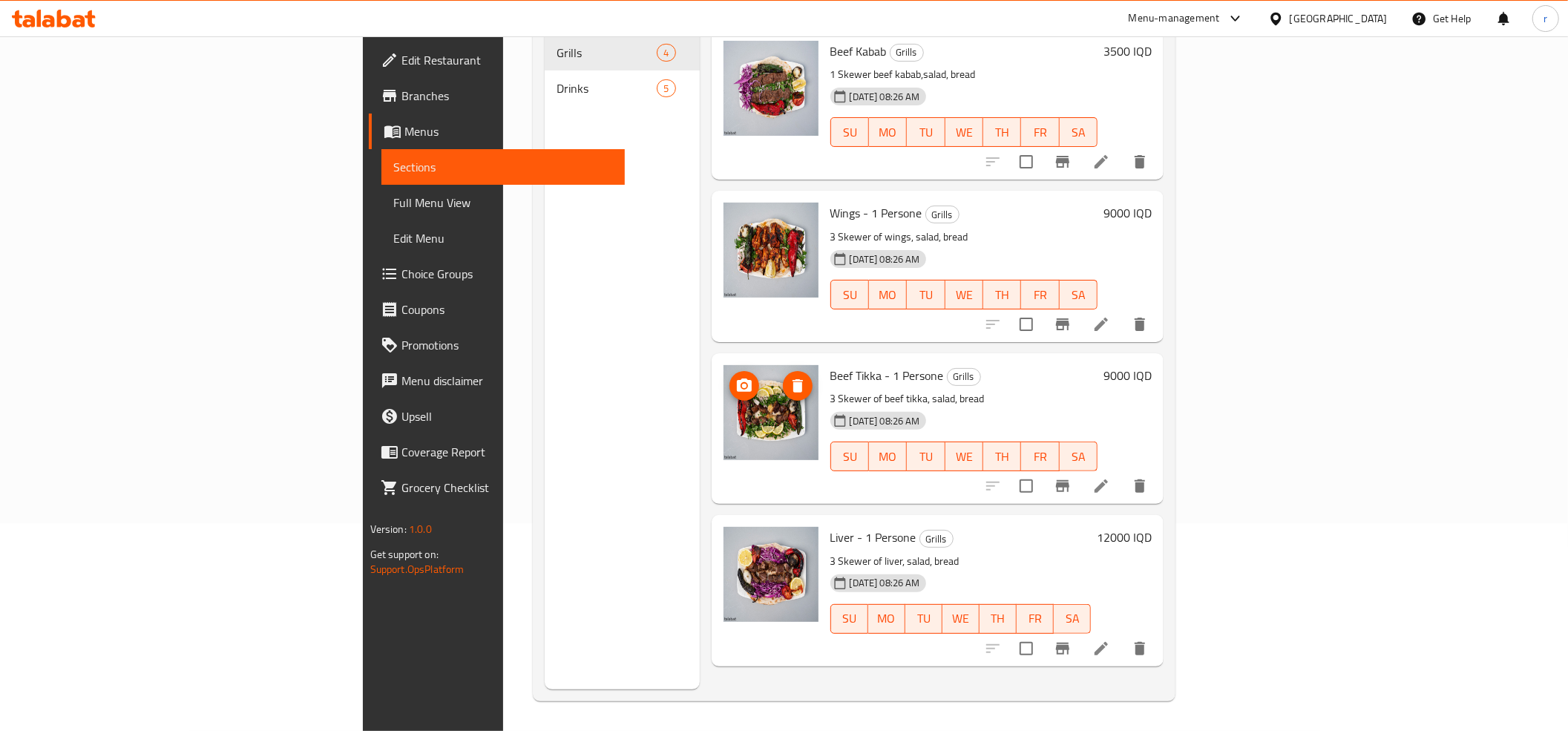
scroll to position [209, 0]
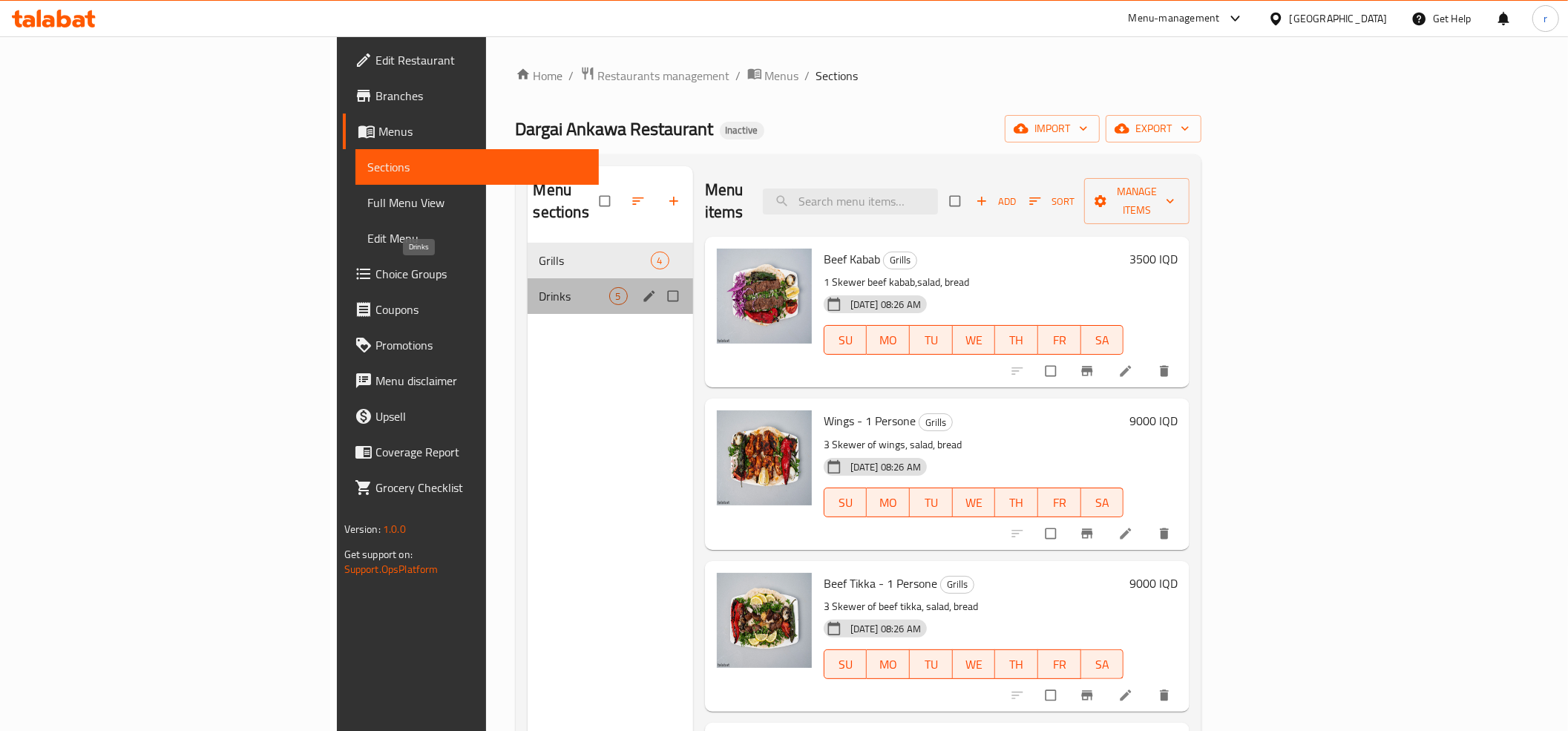
click at [539, 287] on span "Drinks" at bounding box center [574, 295] width 70 height 18
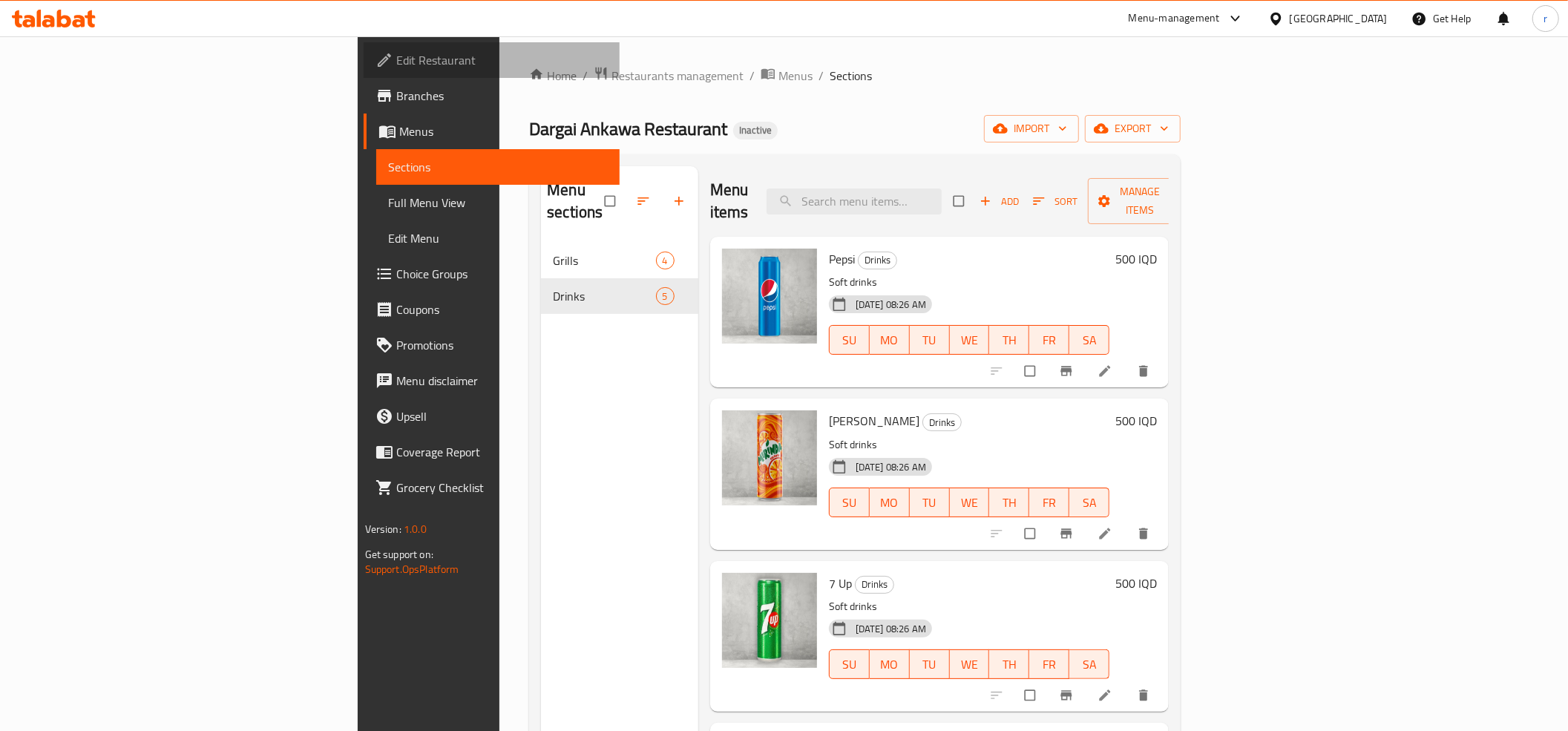
click at [396, 61] on span "Edit Restaurant" at bounding box center [501, 60] width 211 height 18
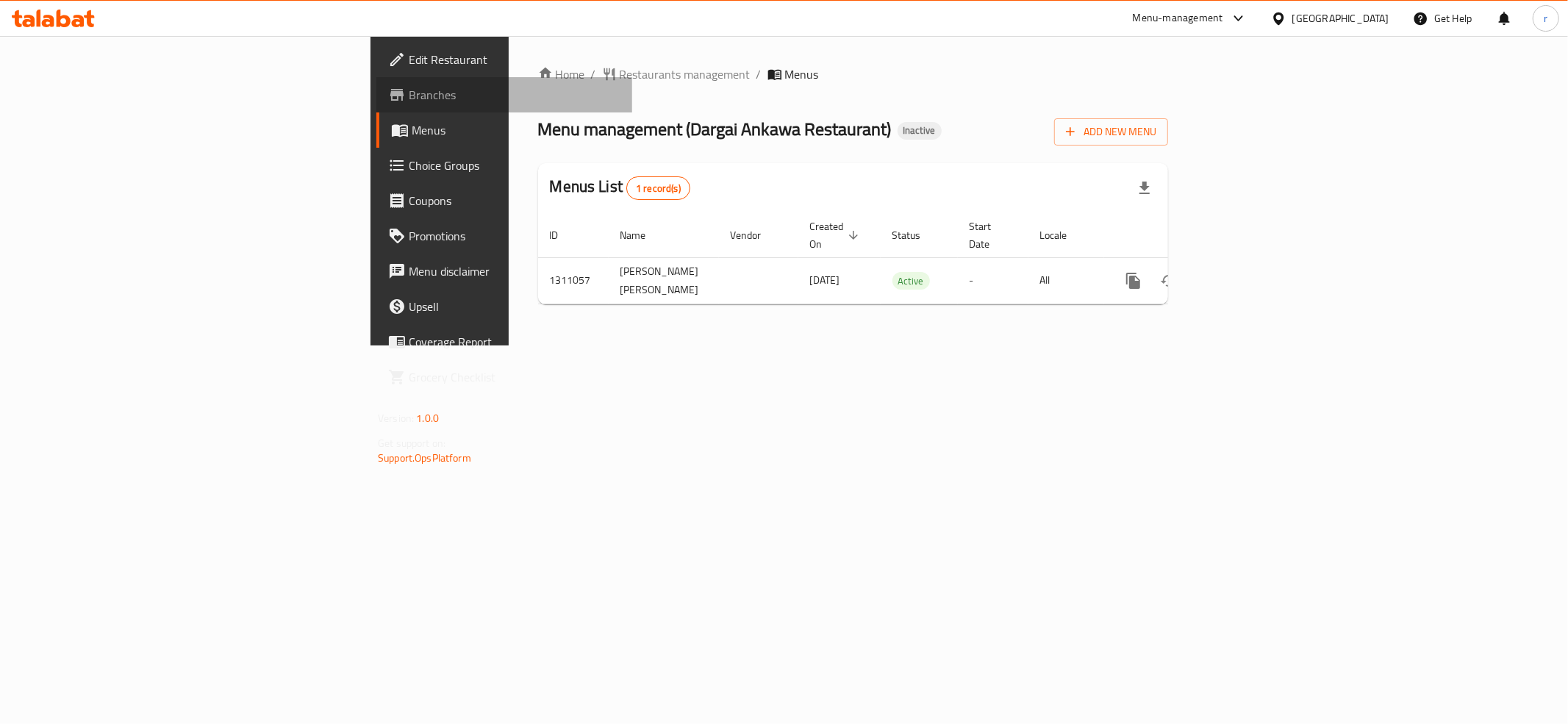
click at [409, 97] on span "Branches" at bounding box center [515, 94] width 212 height 17
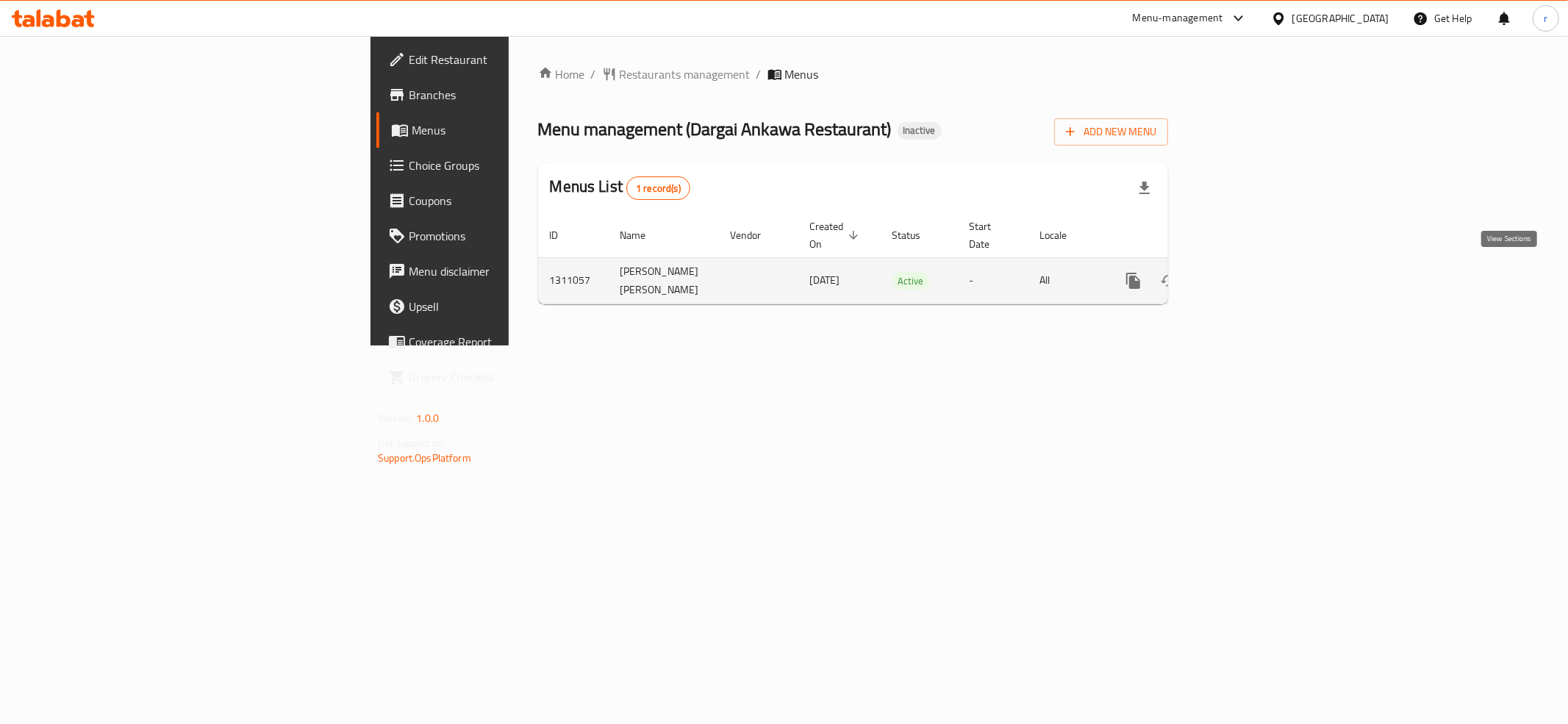
click at [1257, 281] on link "enhanced table" at bounding box center [1239, 281] width 35 height 35
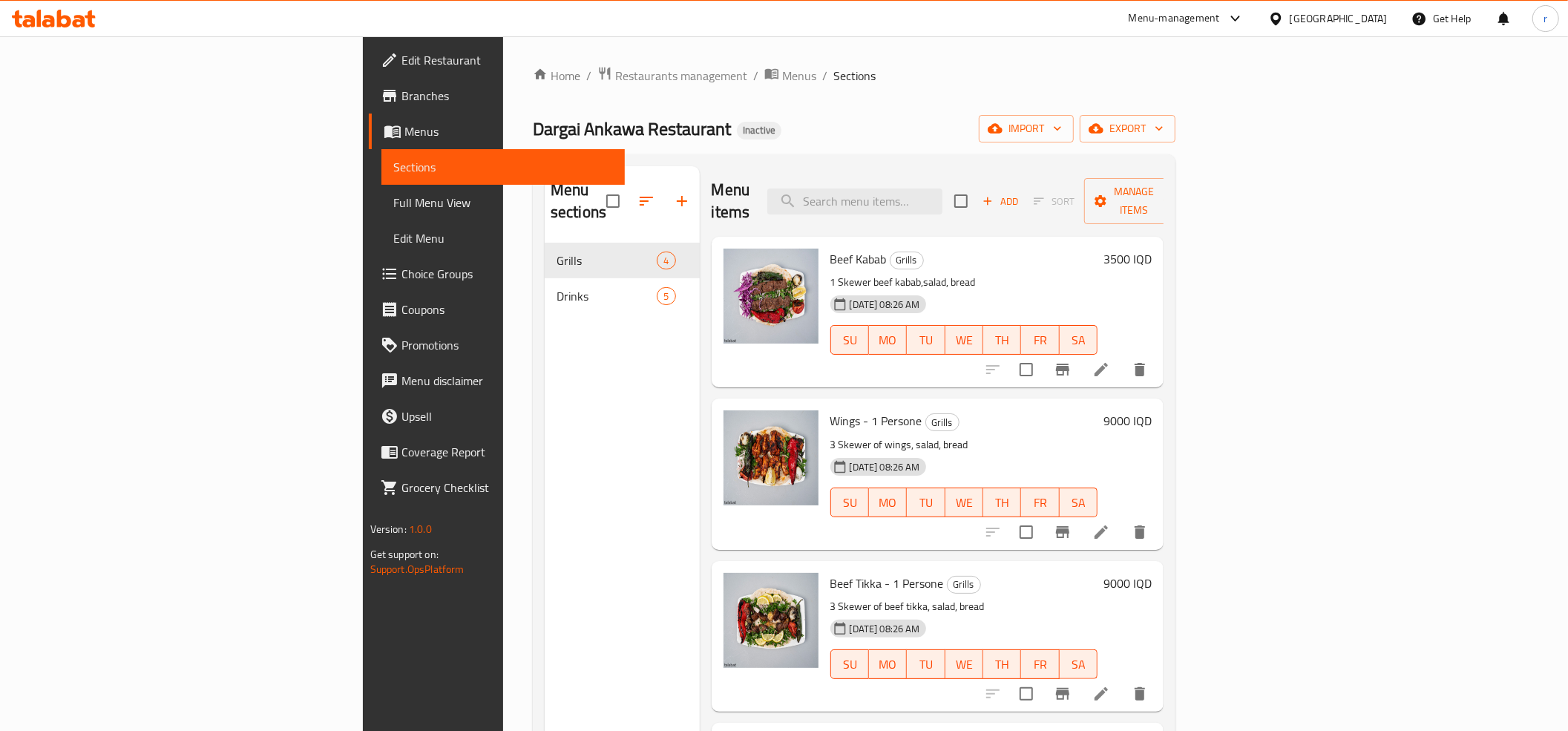
click at [394, 199] on span "Full Menu View" at bounding box center [503, 202] width 220 height 18
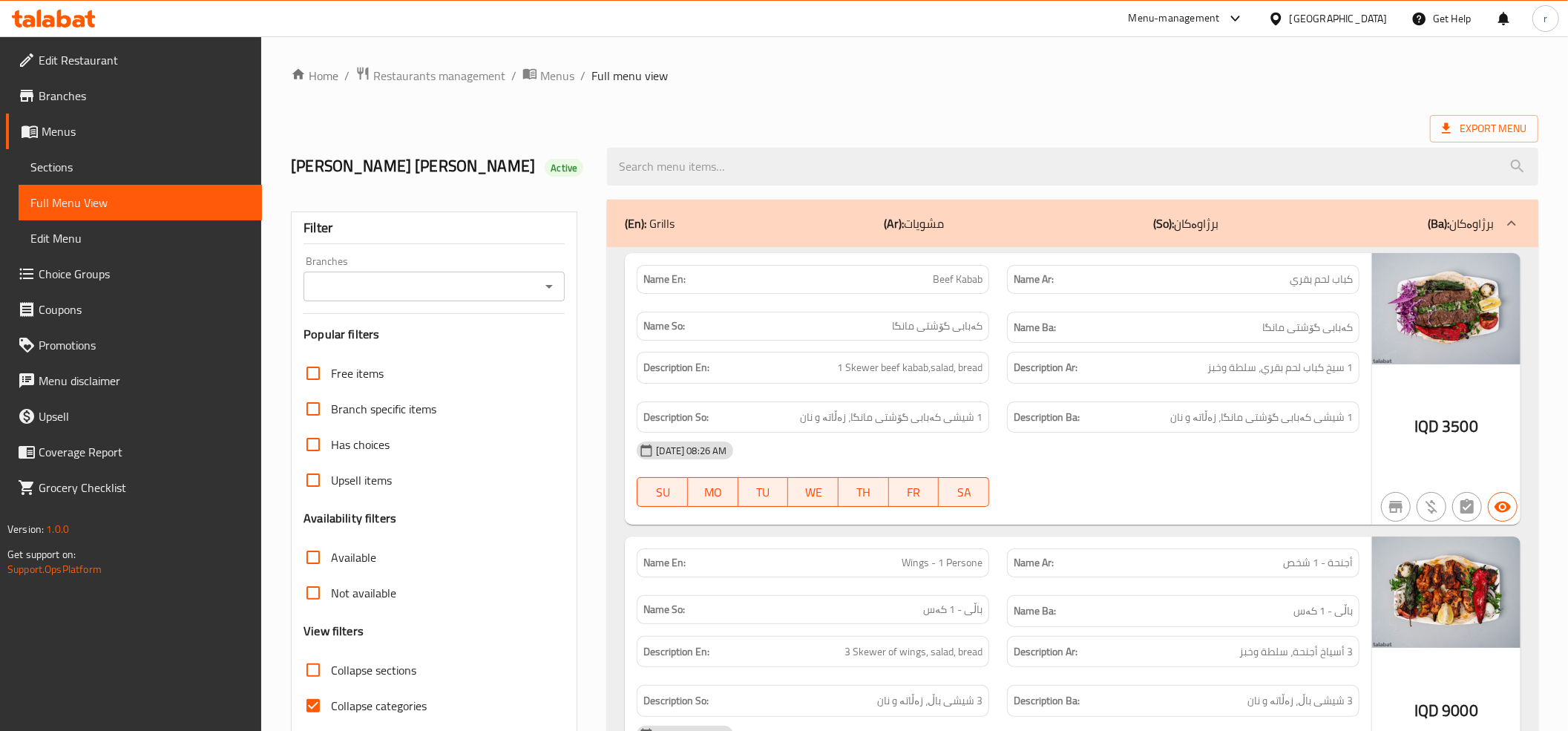
click at [313, 704] on input "Collapse categories" at bounding box center [313, 706] width 35 height 35
checkbox input "false"
click at [315, 664] on input "Collapse sections" at bounding box center [313, 670] width 35 height 35
checkbox input "true"
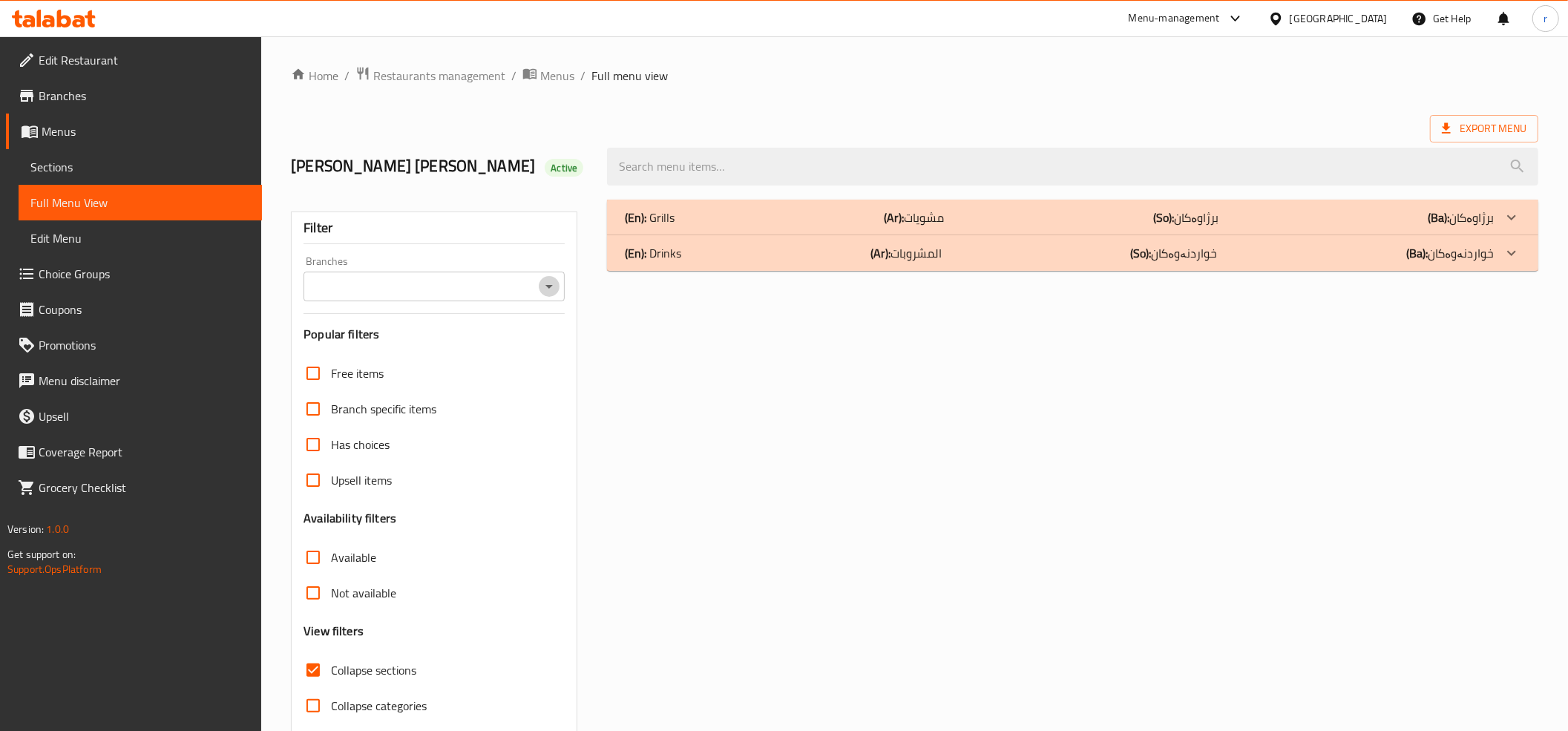
click at [552, 285] on icon "Open" at bounding box center [548, 286] width 18 height 18
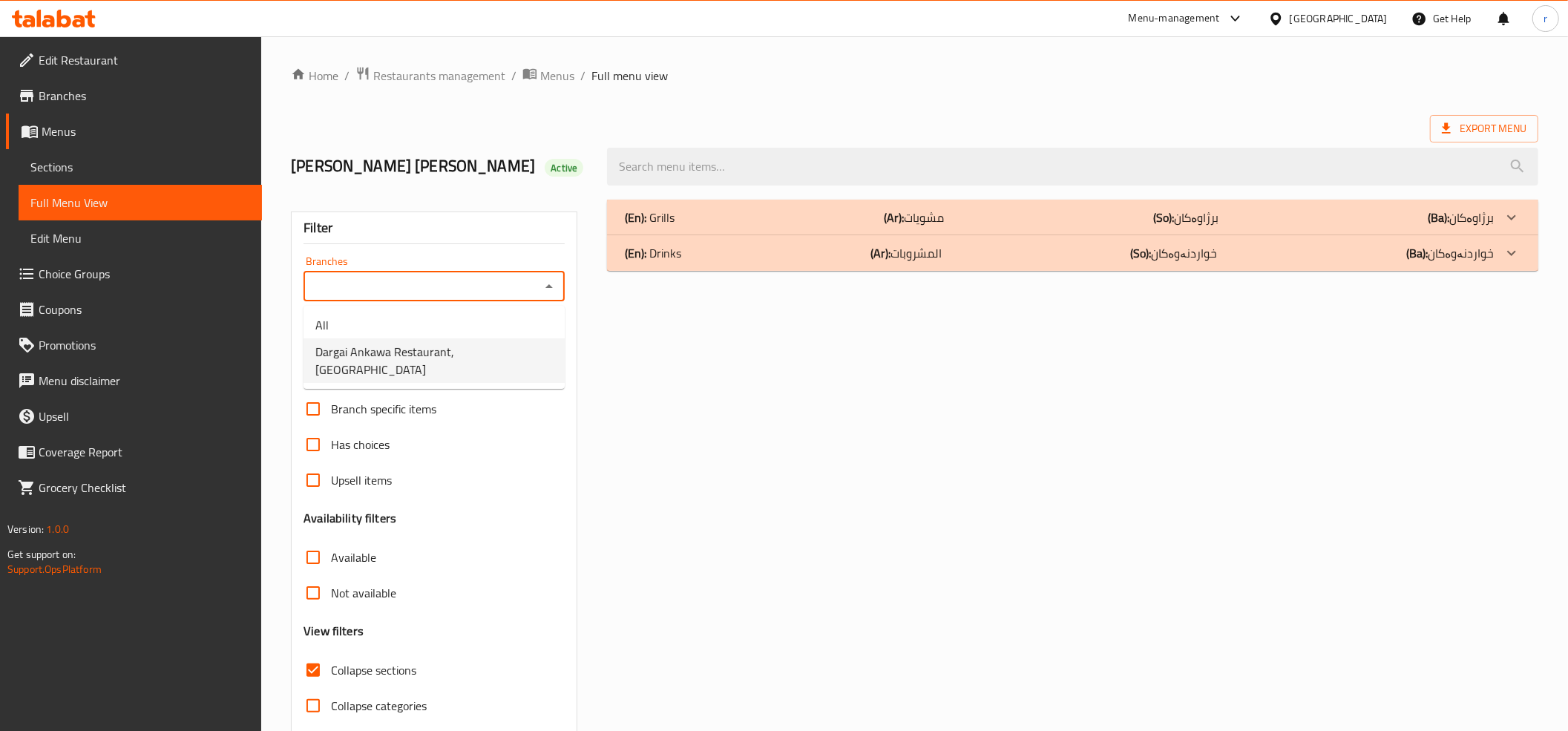
click at [534, 349] on li "Dargai Ankawa Restaurant,Ankawa" at bounding box center [434, 360] width 262 height 45
type input "Dargai Ankawa Restaurant,Ankawa"
click at [761, 220] on div "(En): Grills (Ar): مشويات (So): برژاوەکان (Ba): برژاوەکان" at bounding box center [1059, 217] width 869 height 18
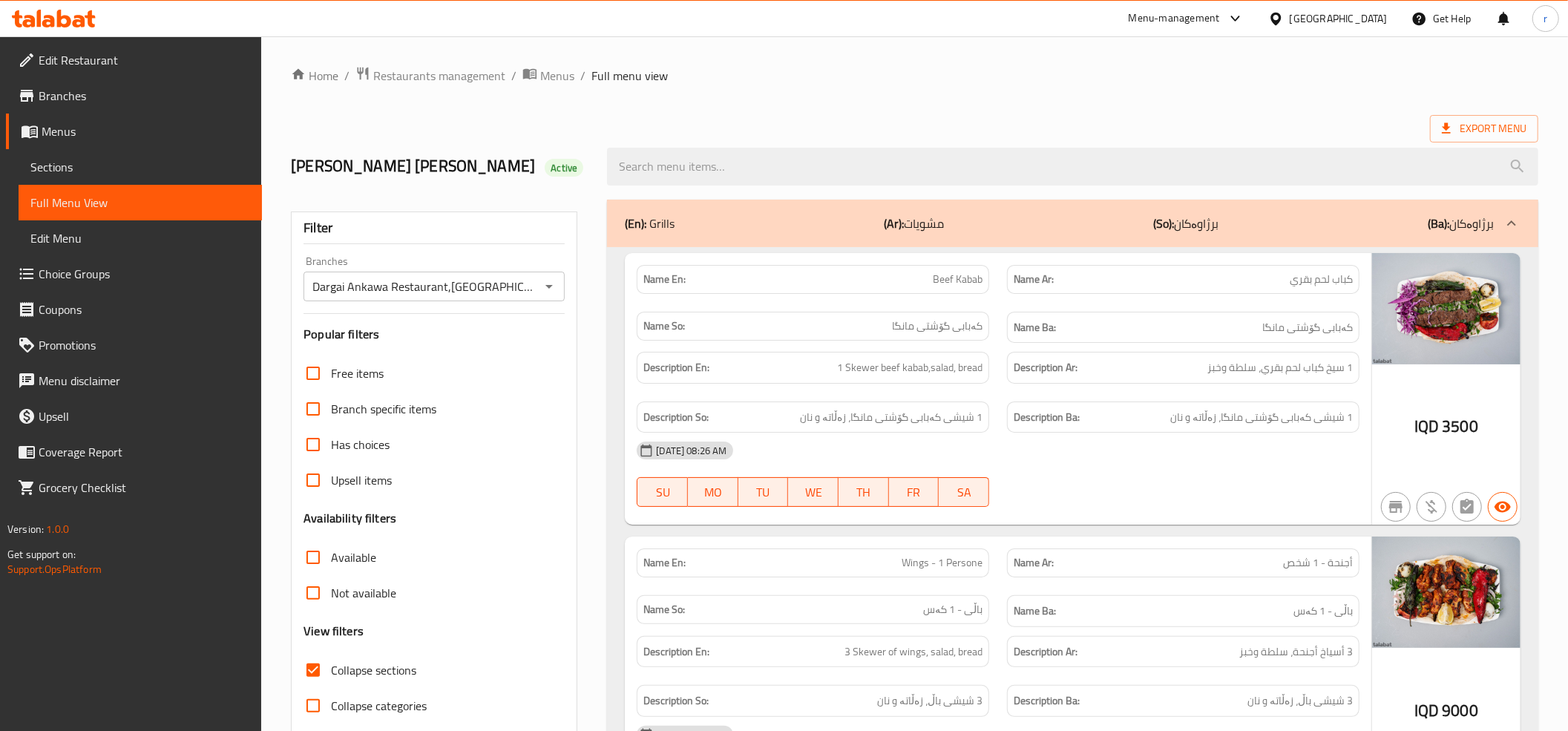
click at [761, 224] on div "(En): Grills (Ar): مشويات (So): برژاوەکان (Ba): برژاوەکان" at bounding box center [1059, 223] width 869 height 18
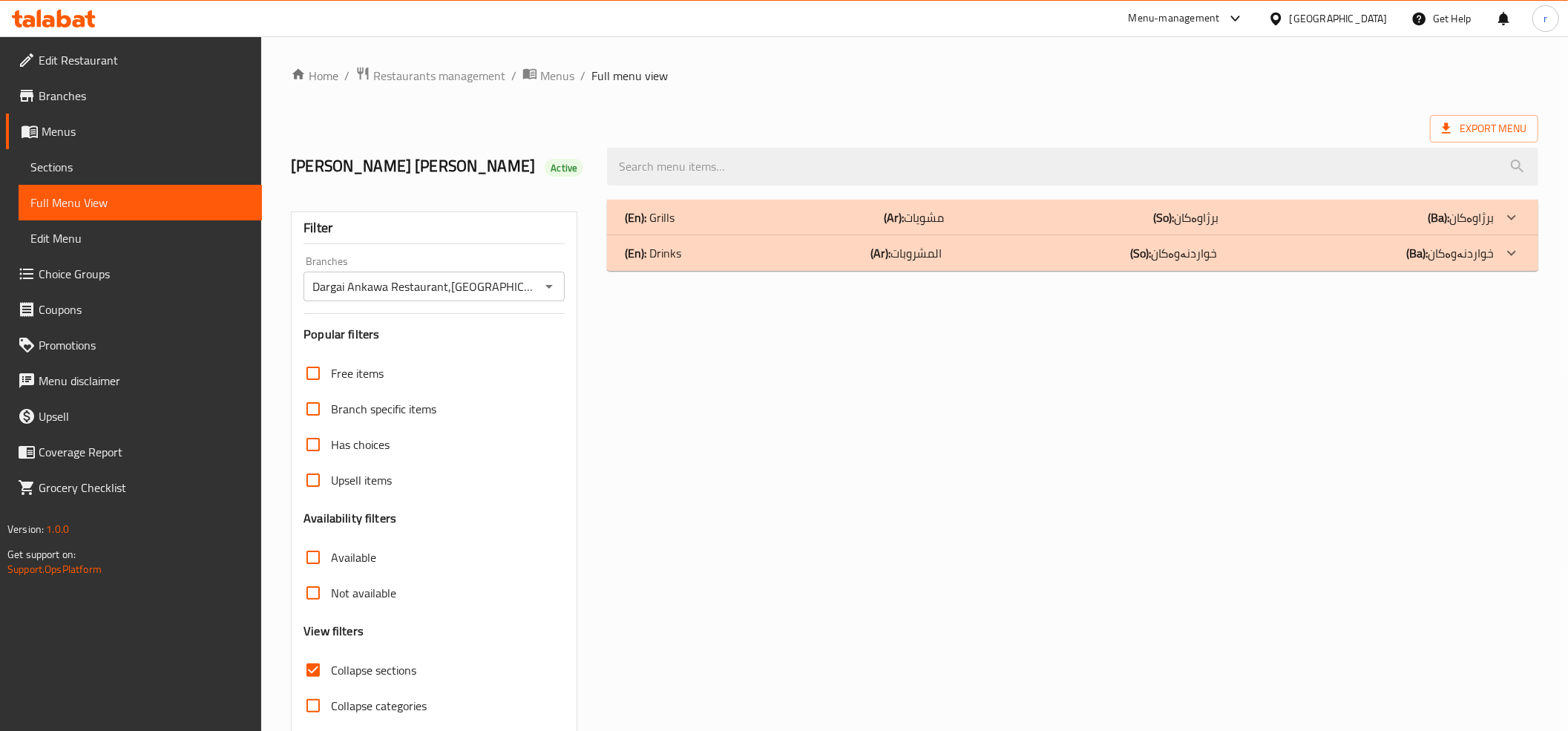
click at [776, 258] on div "(En): Drinks (Ar): المشروبات (So): خواردنەوەکان (Ba): خواردنەوەکان" at bounding box center [1059, 252] width 869 height 18
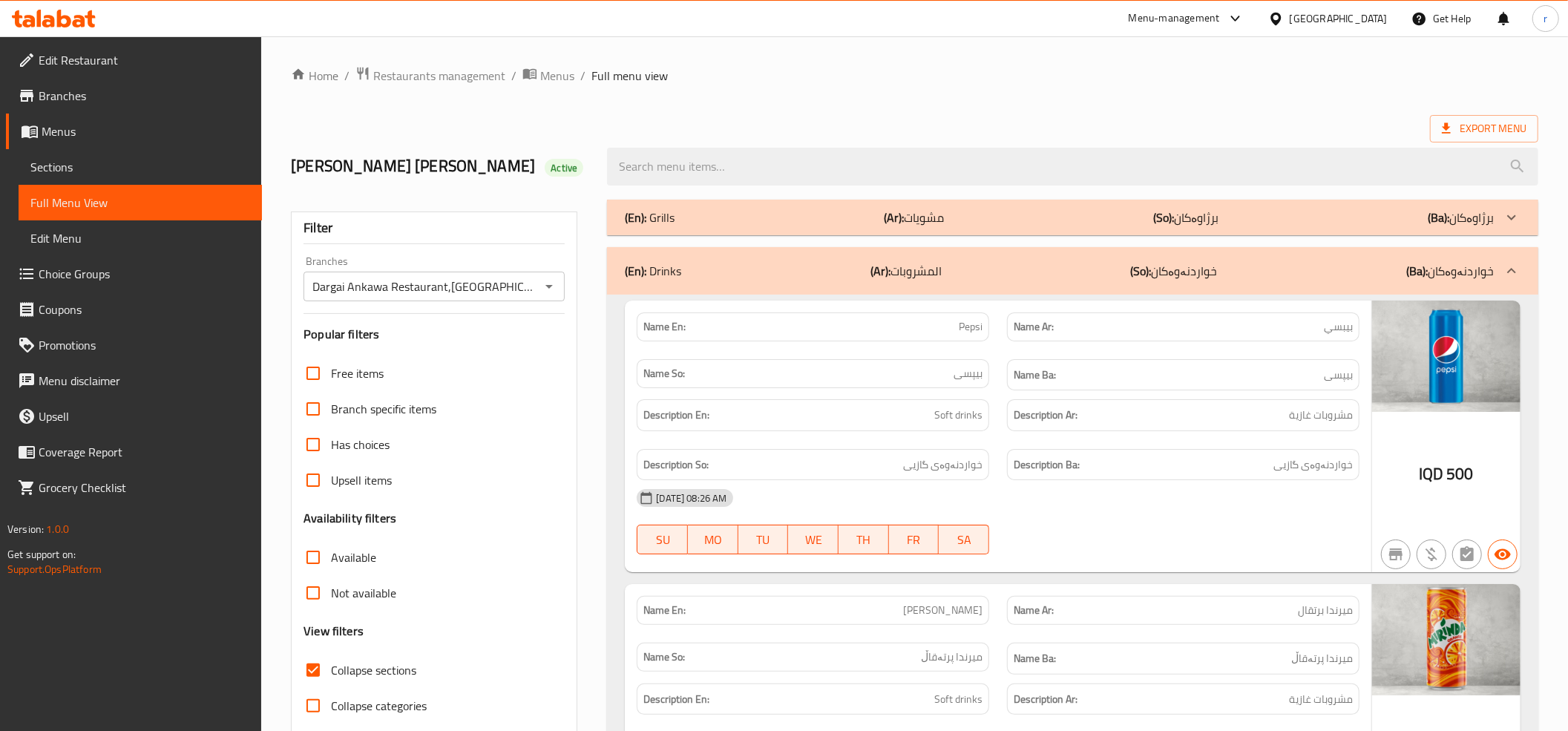
click at [782, 231] on div "(En): Grills (Ar): مشويات (So): برژاوەکان (Ba): برژاوەکان" at bounding box center [1073, 217] width 931 height 35
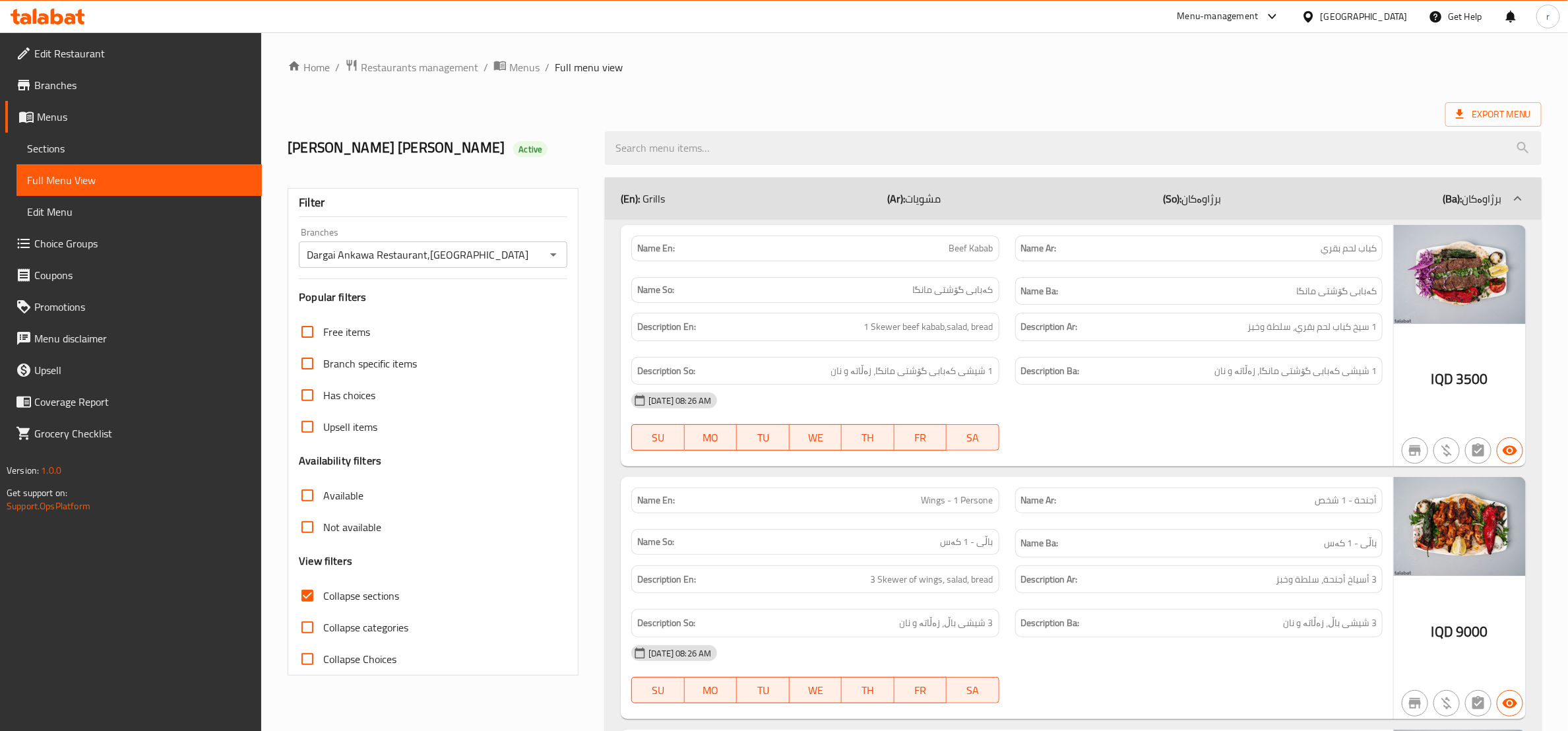
click at [102, 143] on span "Sections" at bounding box center [139, 148] width 224 height 16
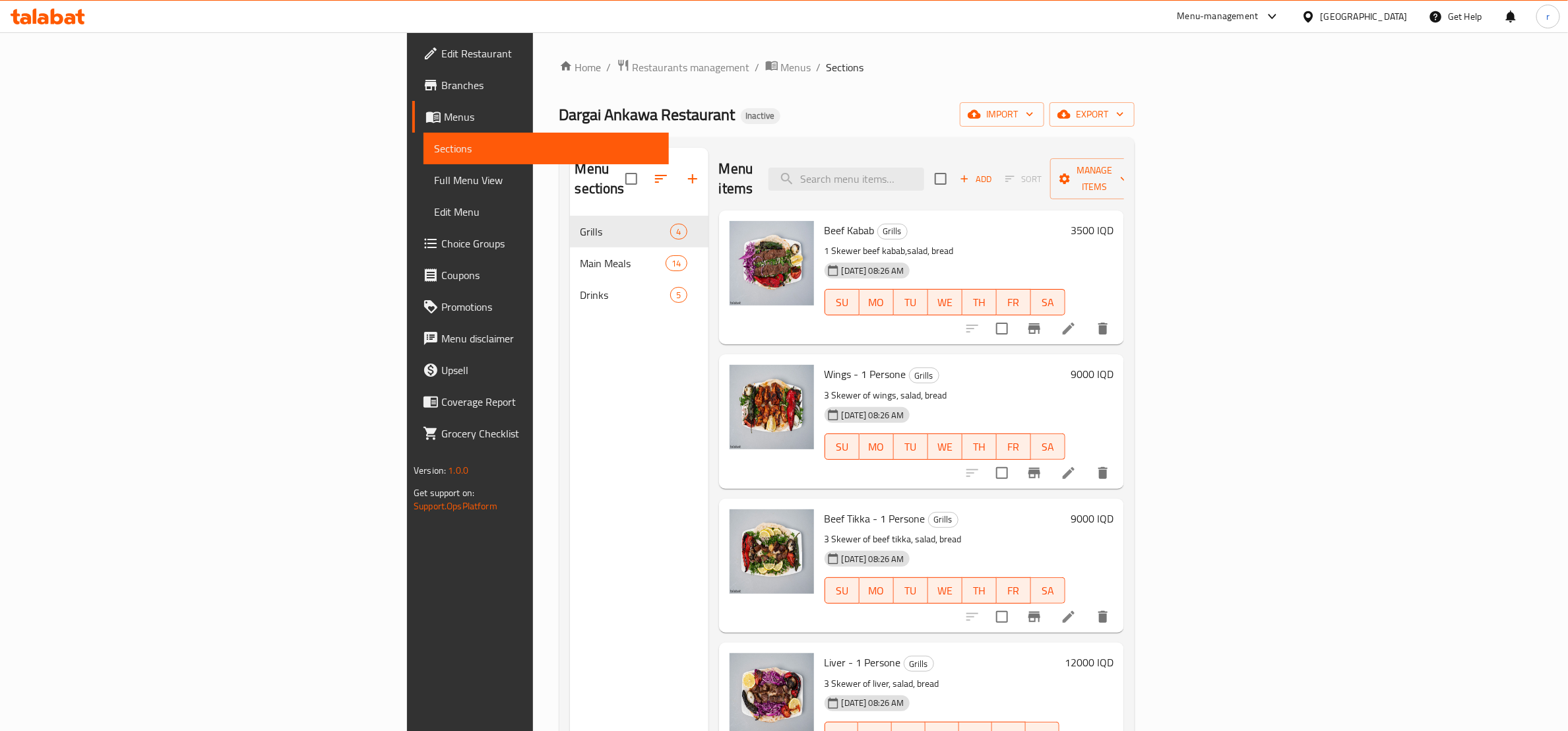
click at [434, 178] on span "Full Menu View" at bounding box center [547, 179] width 224 height 16
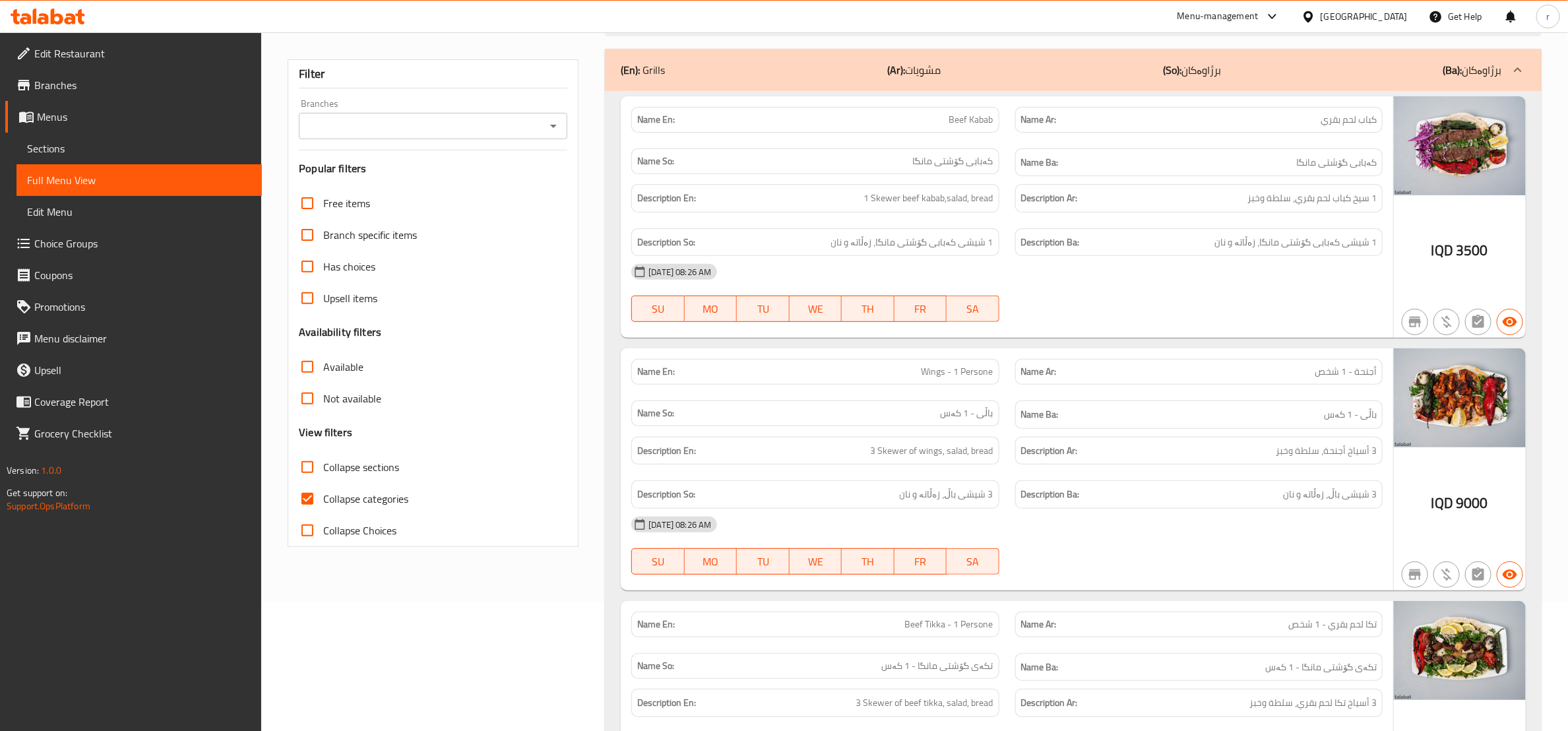
scroll to position [329, 0]
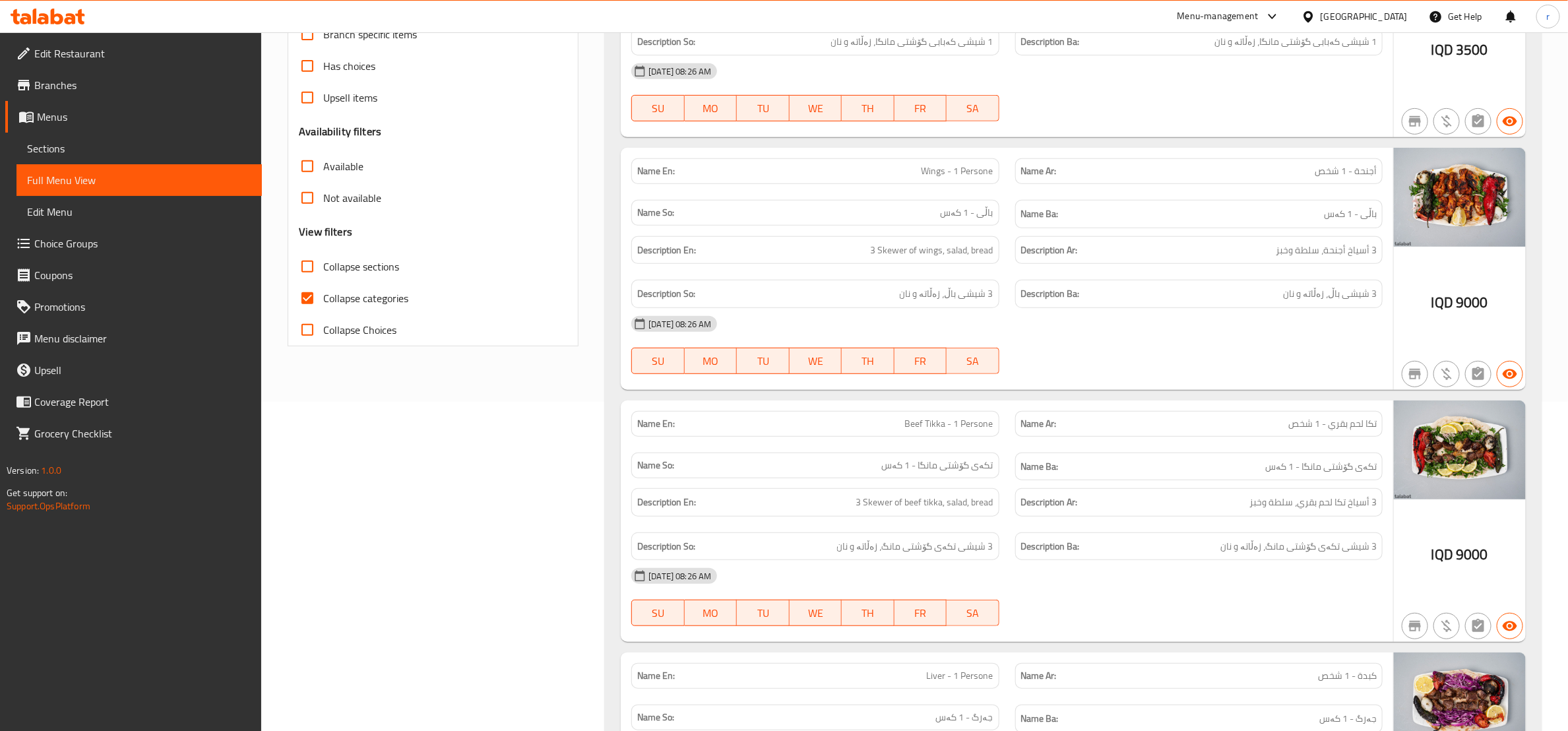
click at [1356, 339] on div "[DATE] 08:26 AM" at bounding box center [1007, 324] width 767 height 31
click at [1125, 365] on div "11-09-2025 08:26 AM SU MO TU WE TH FR SA" at bounding box center [1007, 345] width 767 height 74
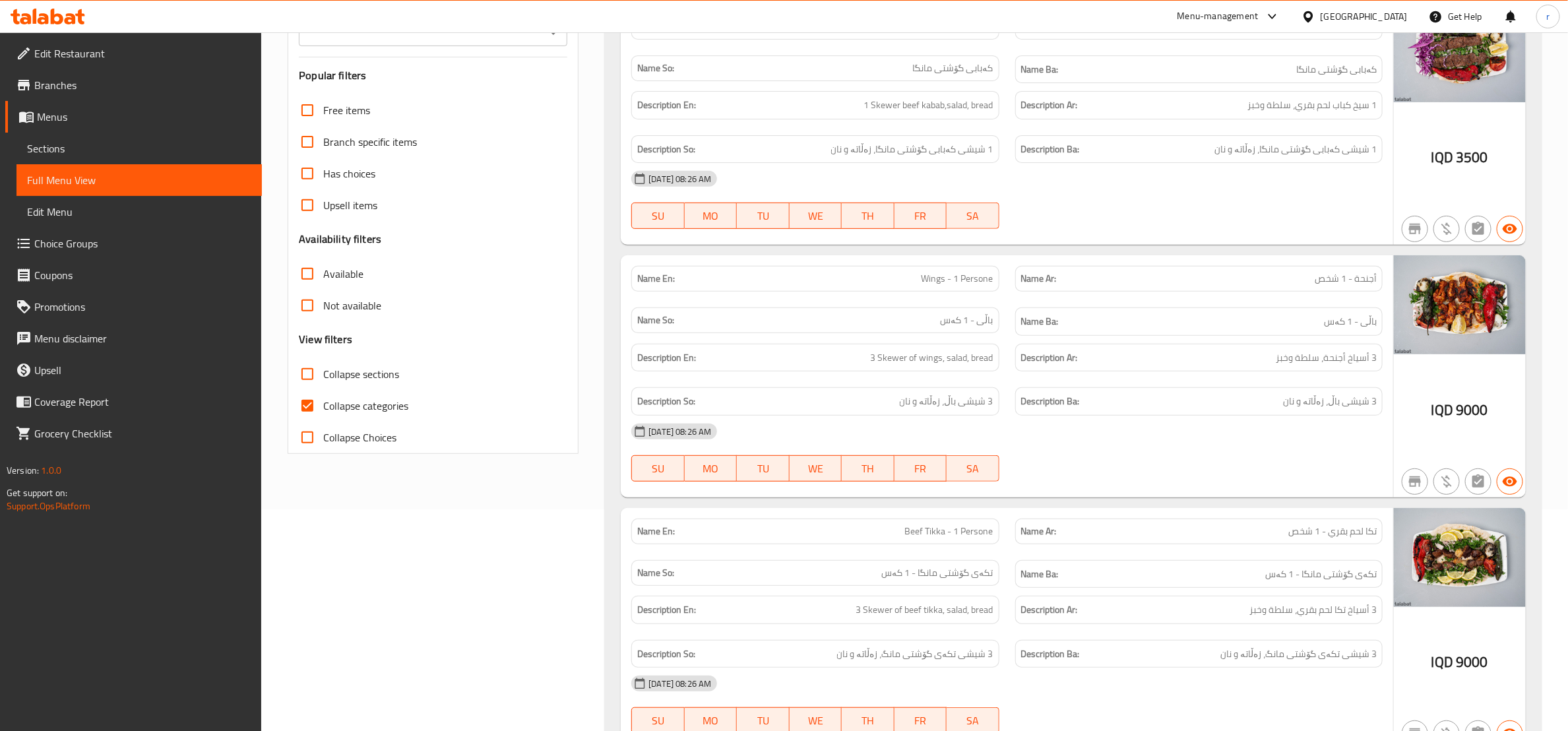
scroll to position [0, 0]
